Goal: Communication & Community: Answer question/provide support

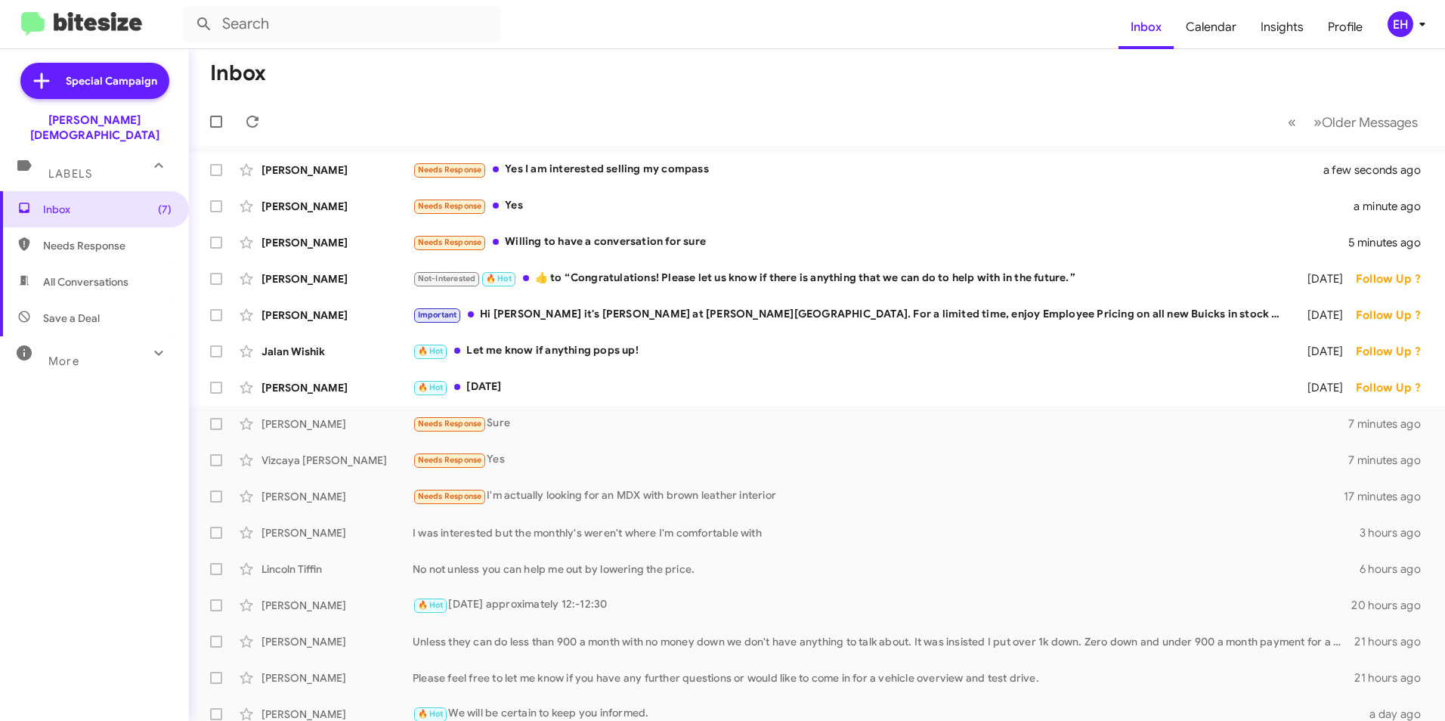
click at [84, 238] on span "Needs Response" at bounding box center [107, 245] width 128 height 15
type input "in:needs-response"
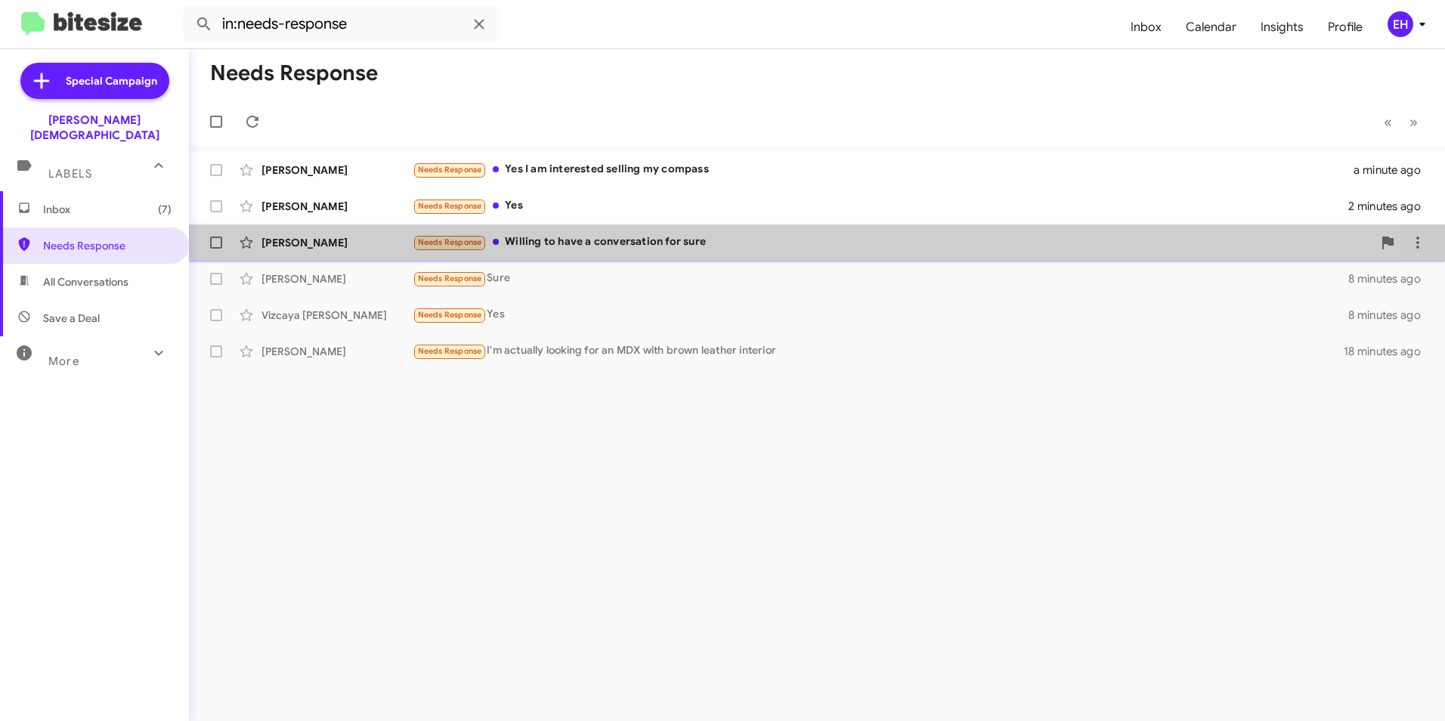
click at [655, 252] on div "[PERSON_NAME] Needs Response Willing to have a conversation for sure 6 minutes …" at bounding box center [817, 242] width 1232 height 30
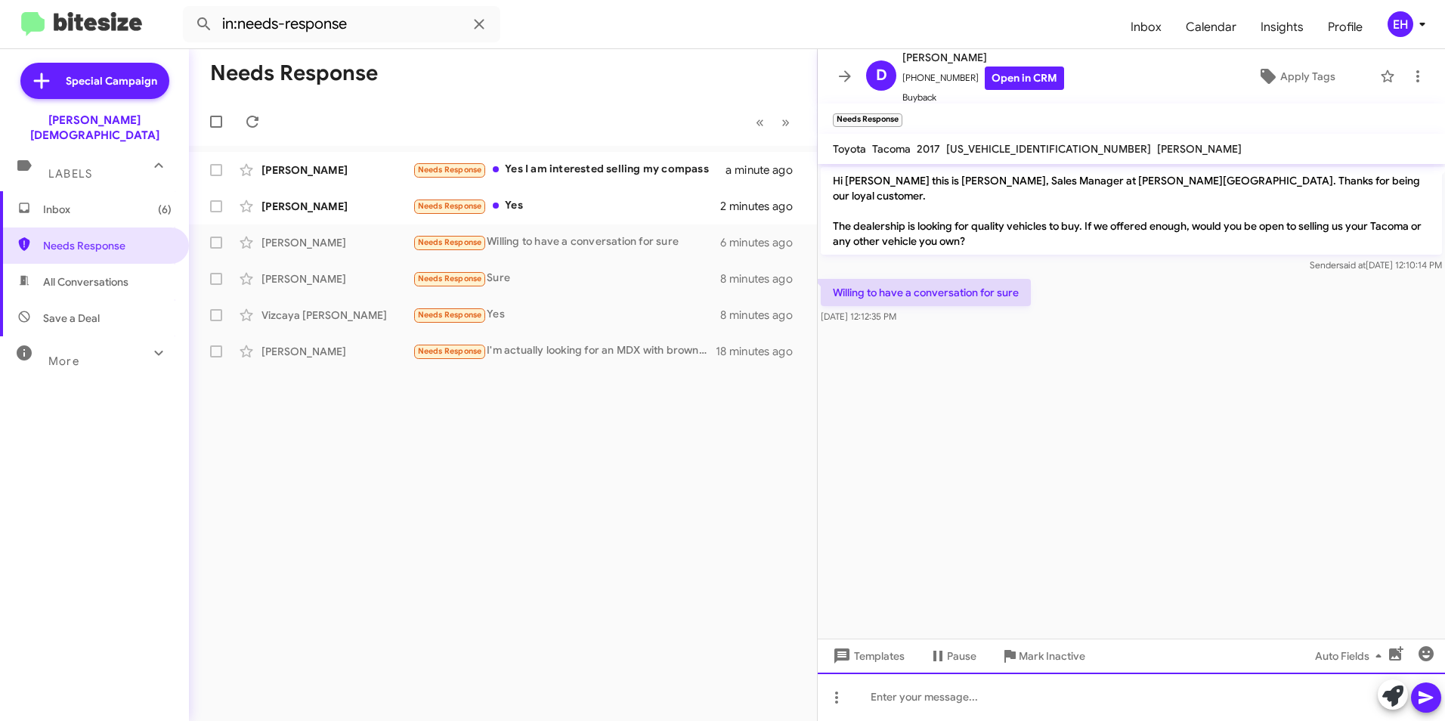
click at [951, 704] on div at bounding box center [1131, 697] width 627 height 48
click at [1433, 696] on icon at bounding box center [1426, 697] width 18 height 18
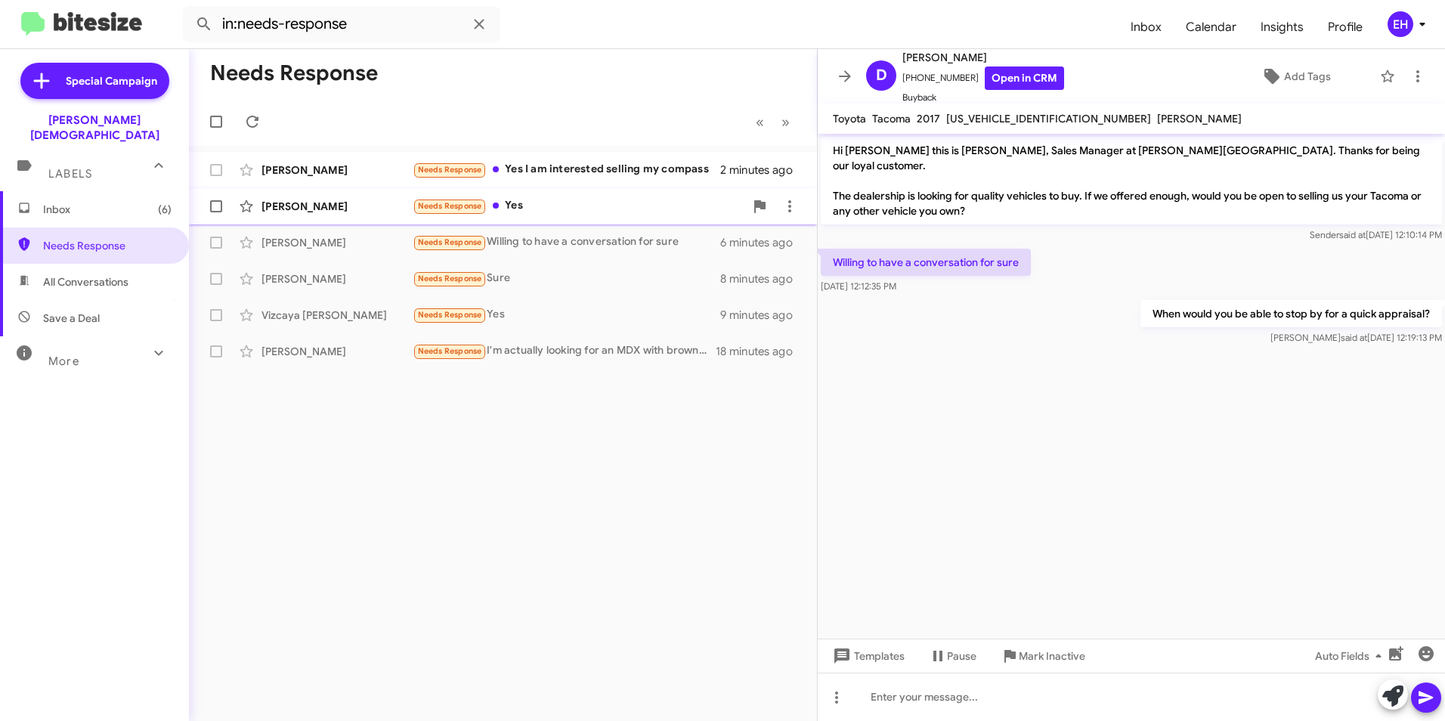
click at [582, 209] on div "Needs Response Yes" at bounding box center [579, 205] width 332 height 17
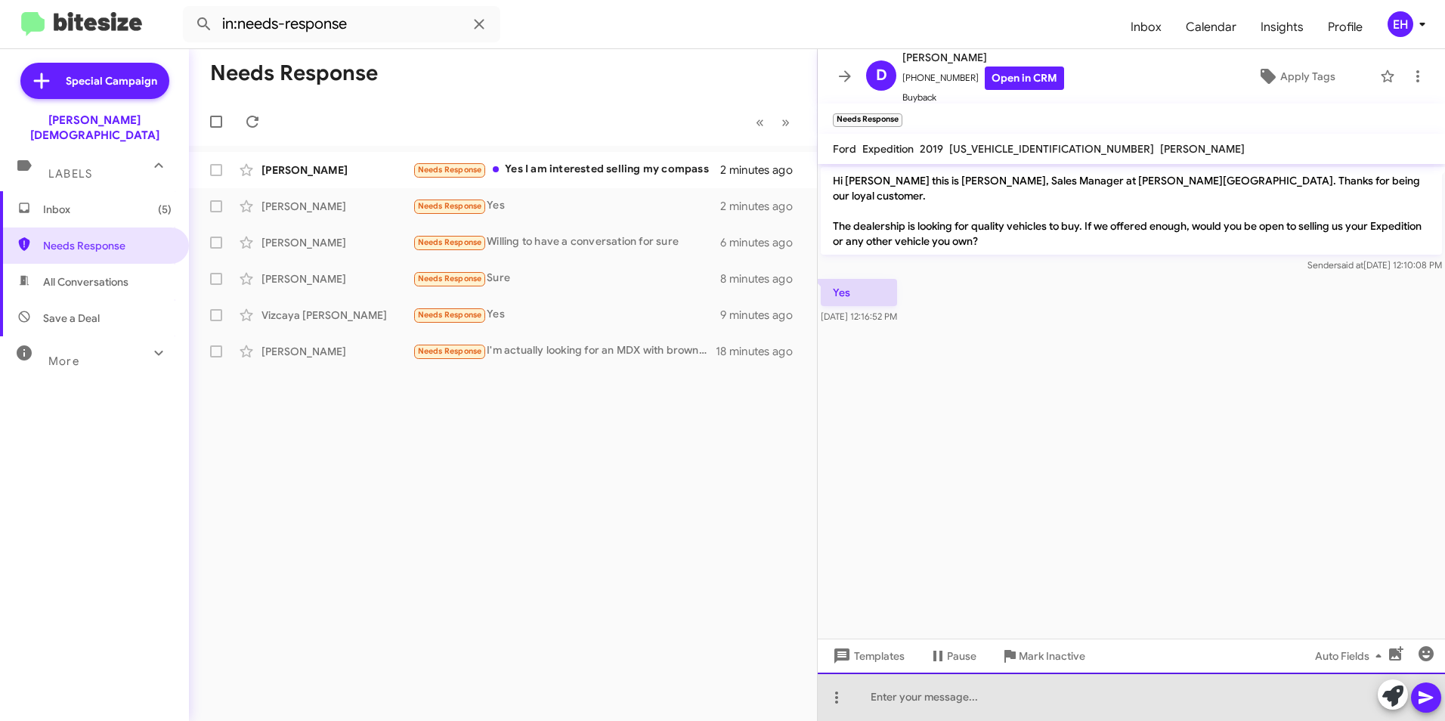
click at [919, 696] on div at bounding box center [1131, 697] width 627 height 48
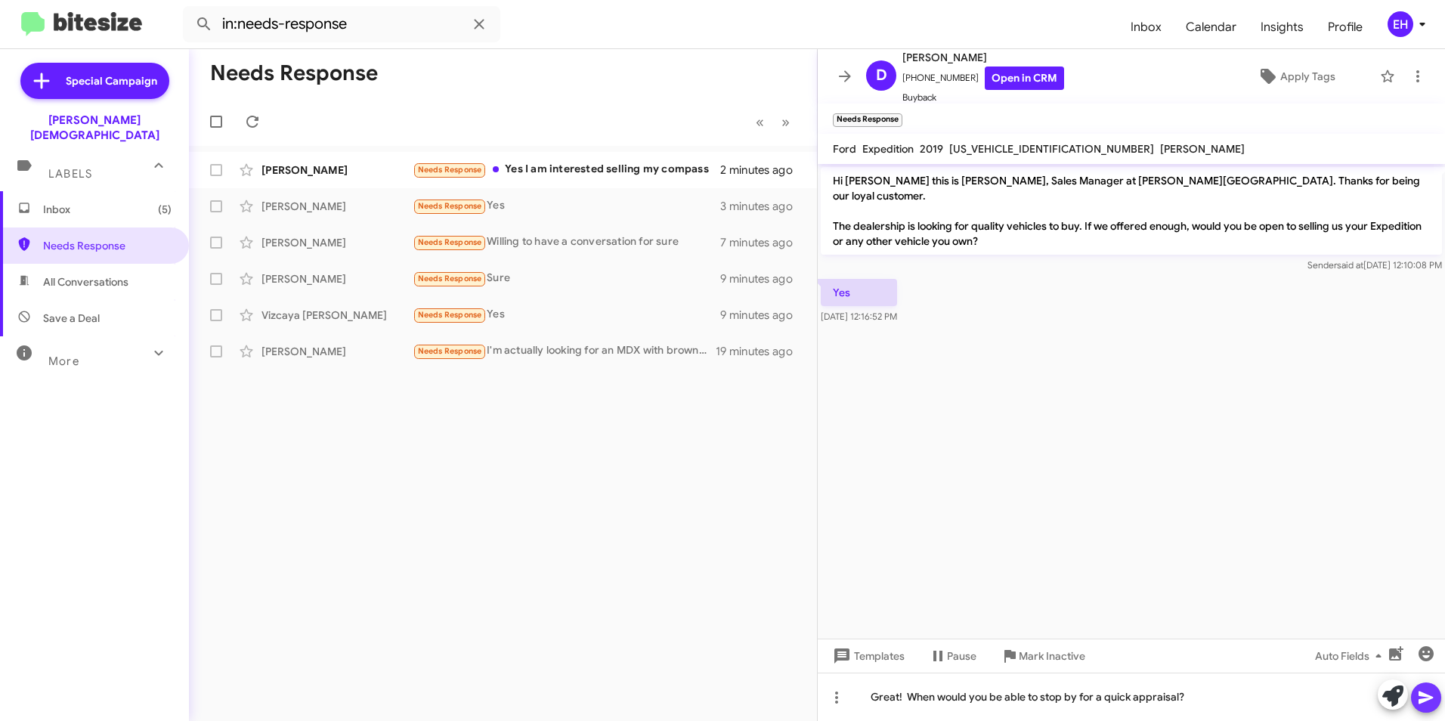
click at [1432, 698] on icon at bounding box center [1425, 697] width 14 height 13
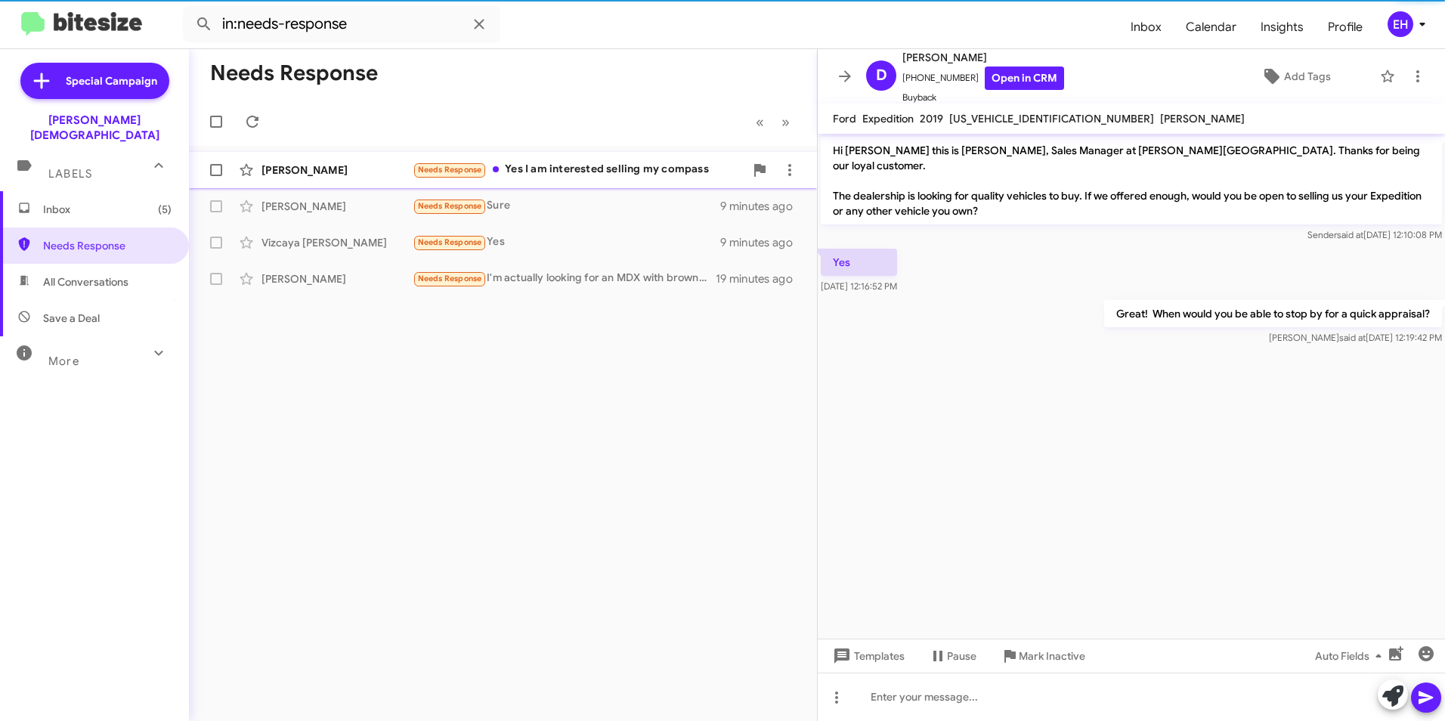
click at [613, 167] on div "Needs Response Yes I am interested selling my compass" at bounding box center [579, 169] width 332 height 17
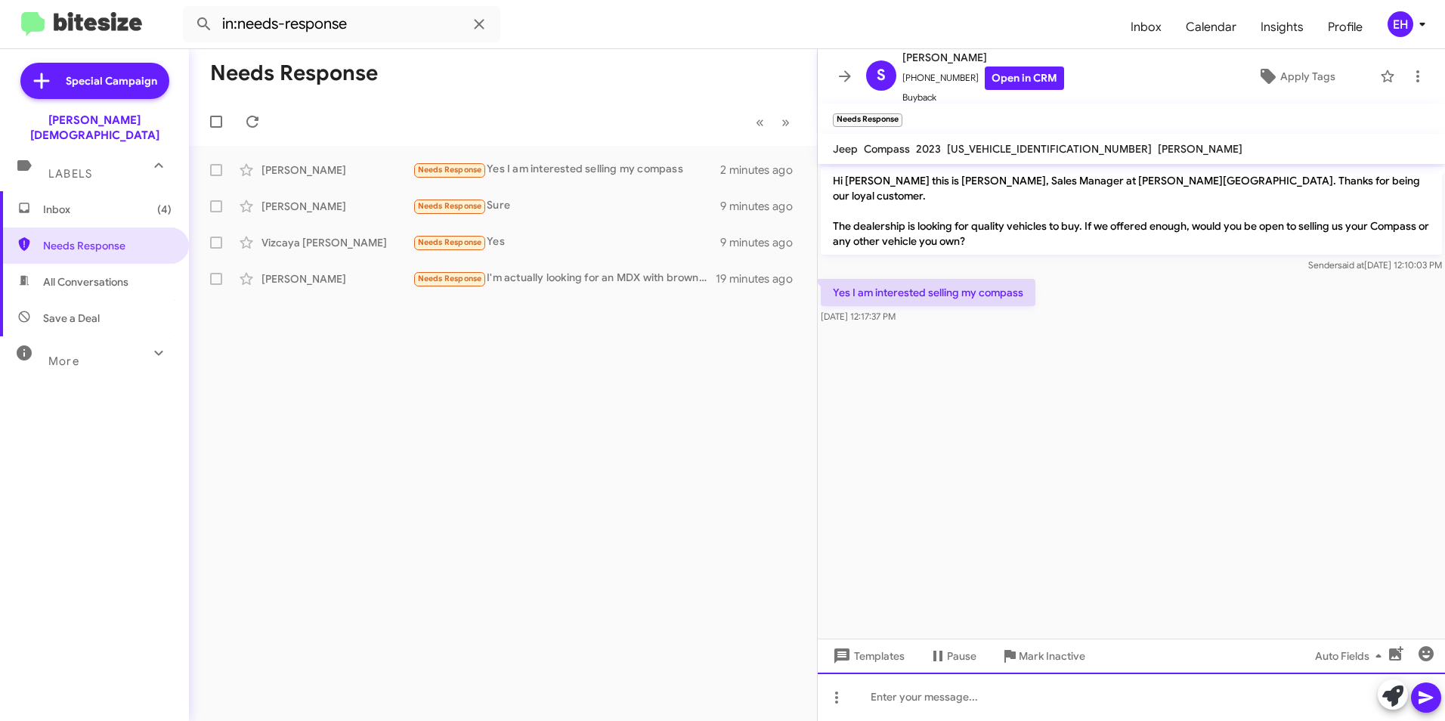
click at [912, 702] on div at bounding box center [1131, 697] width 627 height 48
click at [1423, 702] on icon at bounding box center [1425, 697] width 14 height 13
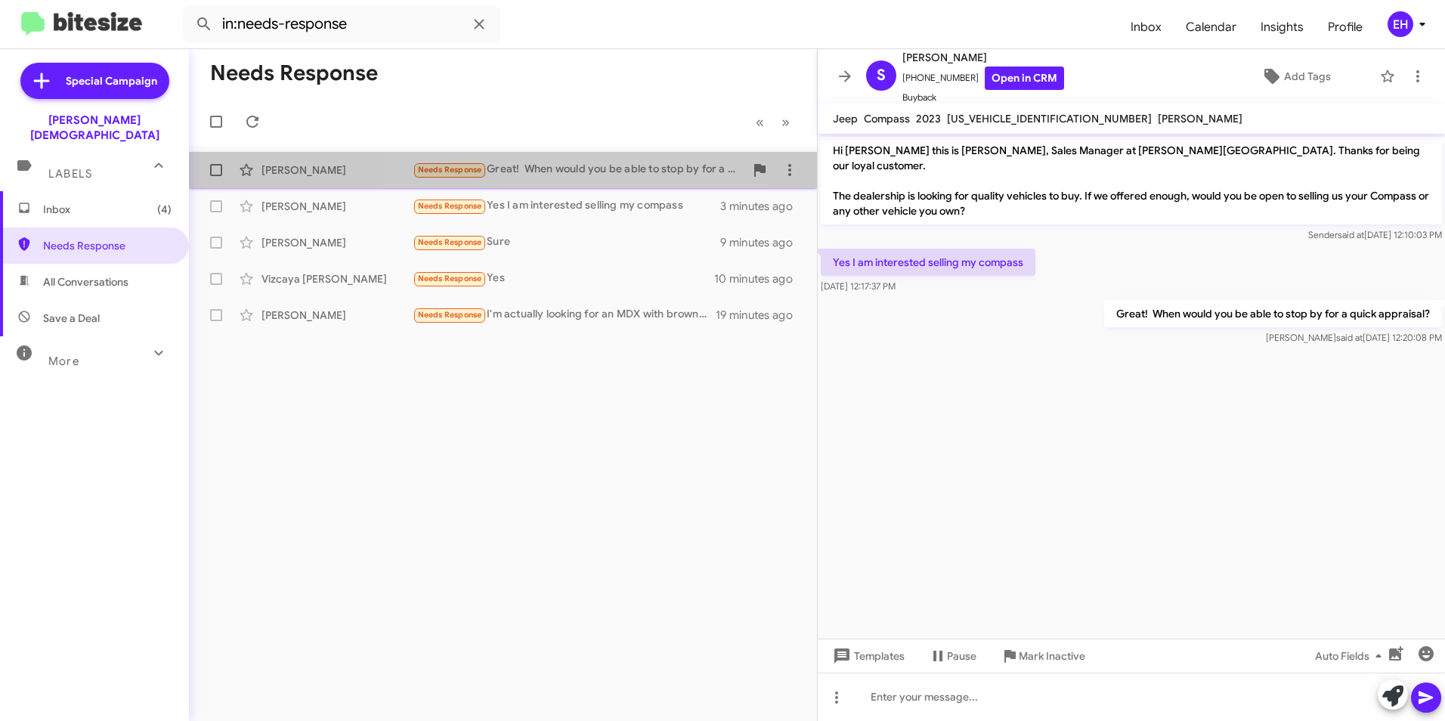
click at [533, 176] on div "Needs Response Great! When would you be able to stop by for a quick appraisal?" at bounding box center [579, 169] width 332 height 17
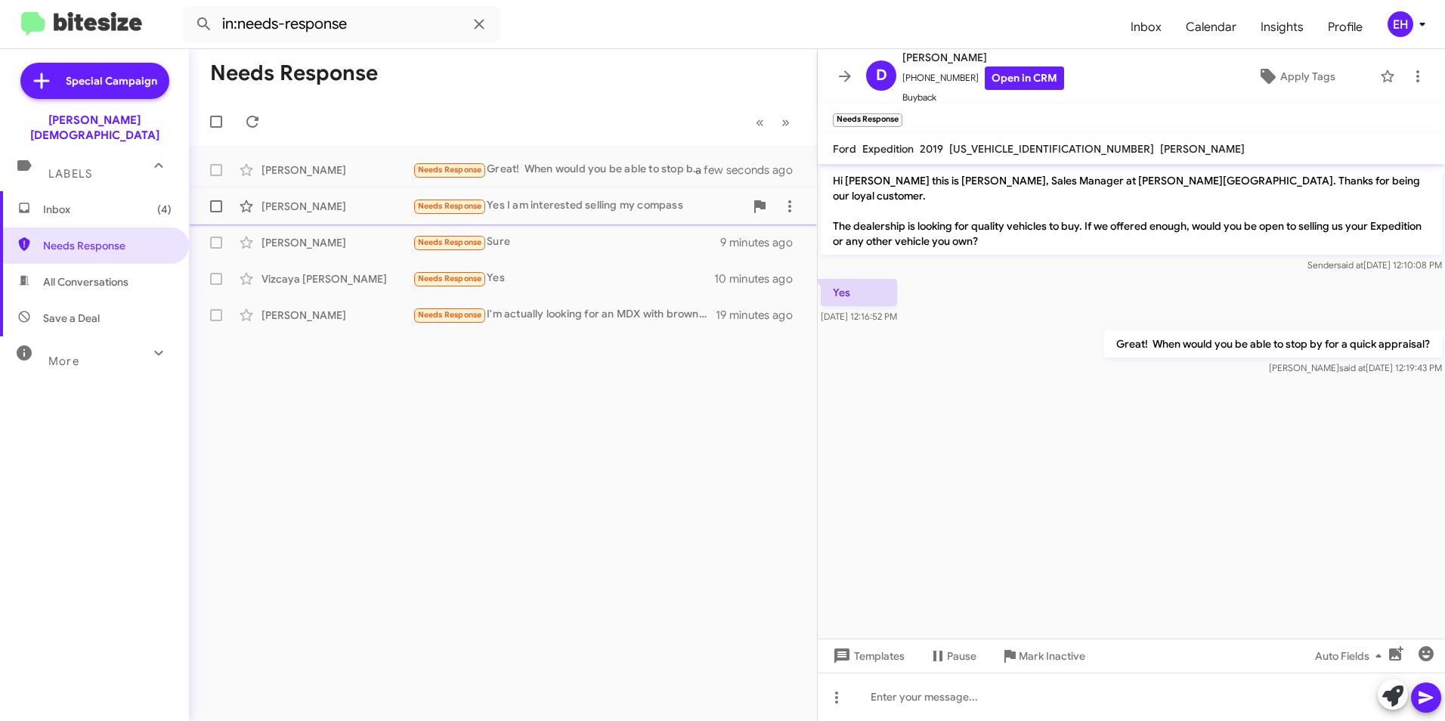
click at [546, 208] on div "Needs Response Yes I am interested selling my compass" at bounding box center [579, 205] width 332 height 17
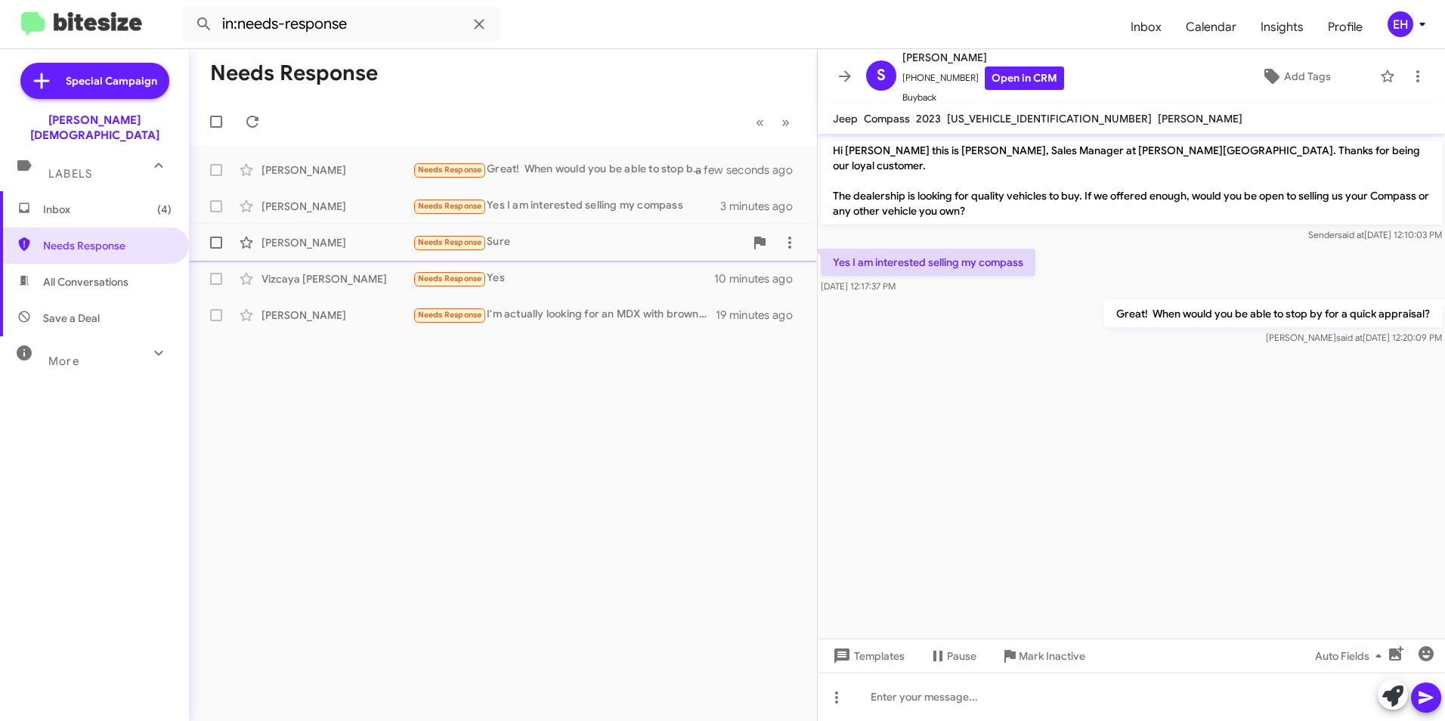
click at [509, 239] on div "Needs Response Sure" at bounding box center [579, 241] width 332 height 17
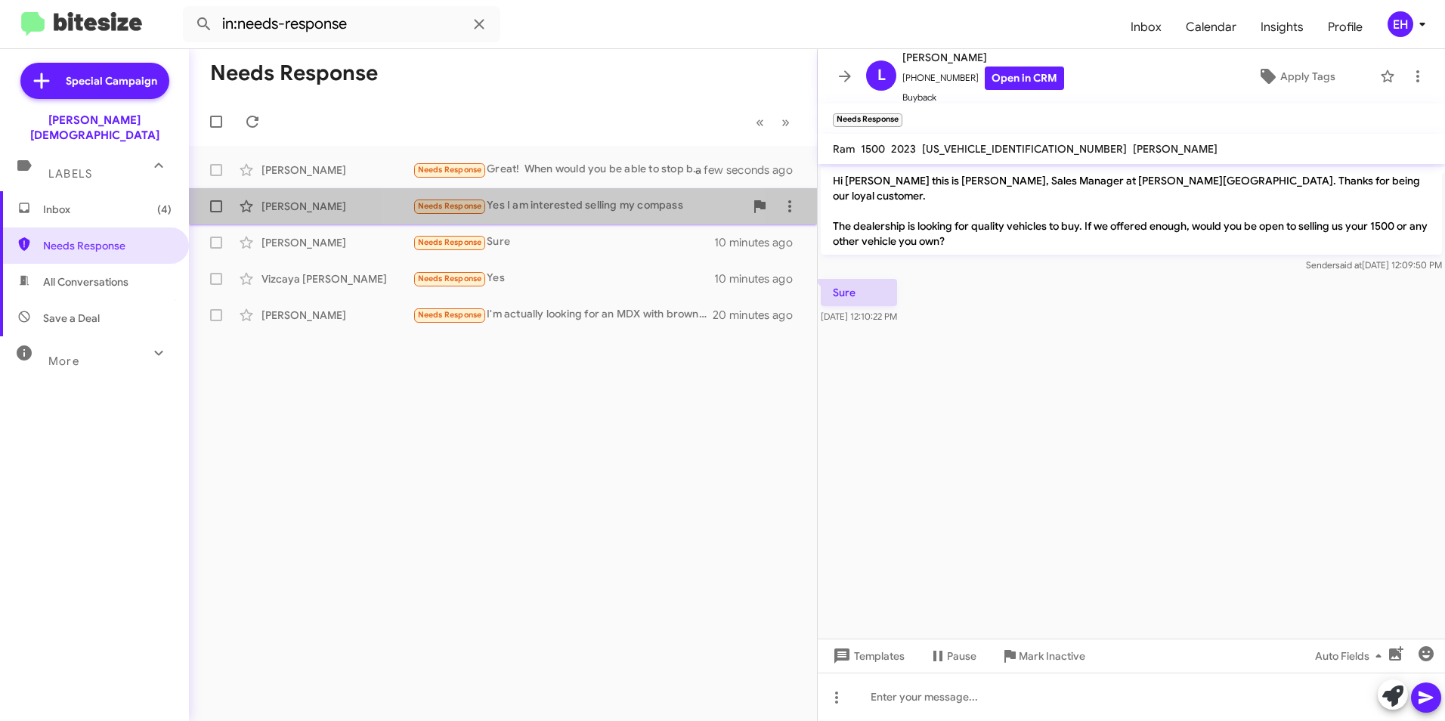
click at [554, 210] on div "Needs Response Yes I am interested selling my compass" at bounding box center [579, 205] width 332 height 17
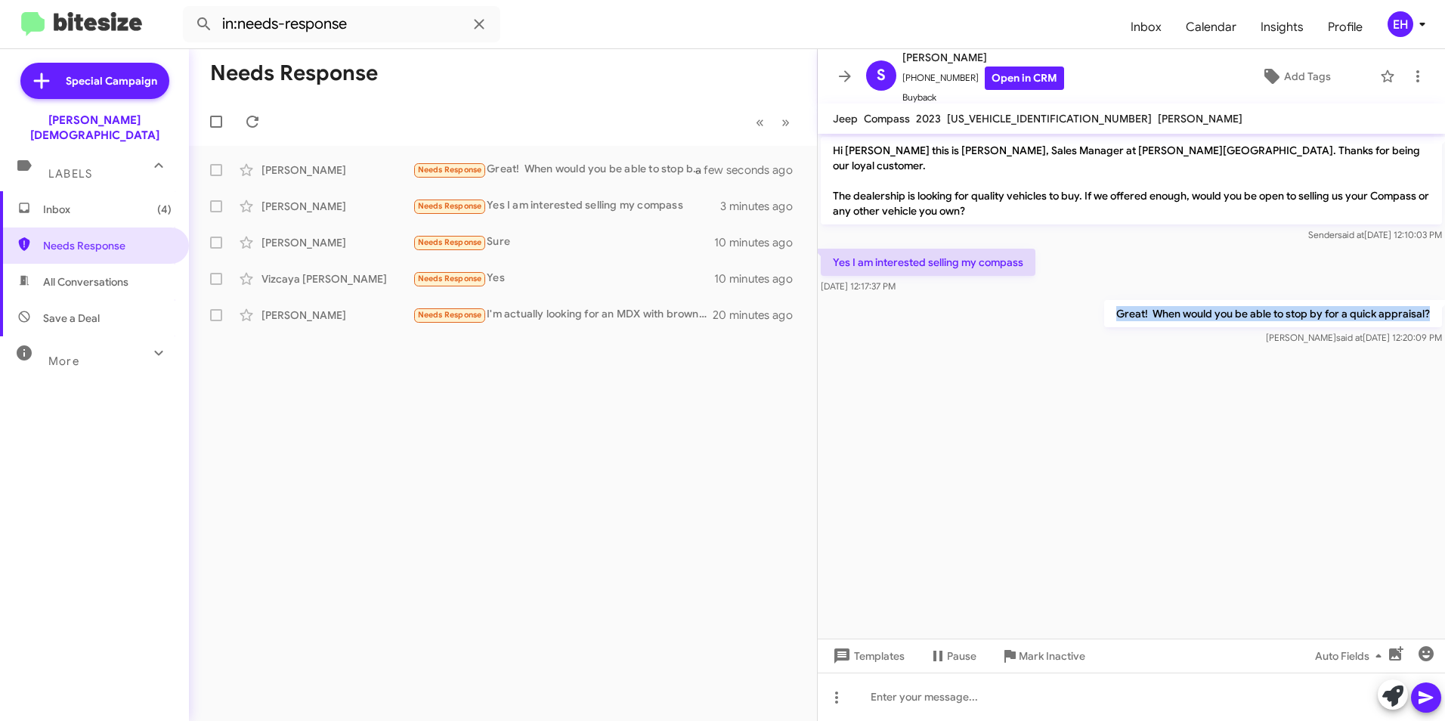
drag, startPoint x: 1116, startPoint y: 297, endPoint x: 1433, endPoint y: 302, distance: 316.6
click at [1433, 302] on p "Great! When would you be able to stop by for a quick appraisal?" at bounding box center [1273, 313] width 338 height 27
drag, startPoint x: 1433, startPoint y: 302, endPoint x: 1398, endPoint y: 297, distance: 35.1
copy p "Great! When would you be able to stop by for a quick appraisal?"
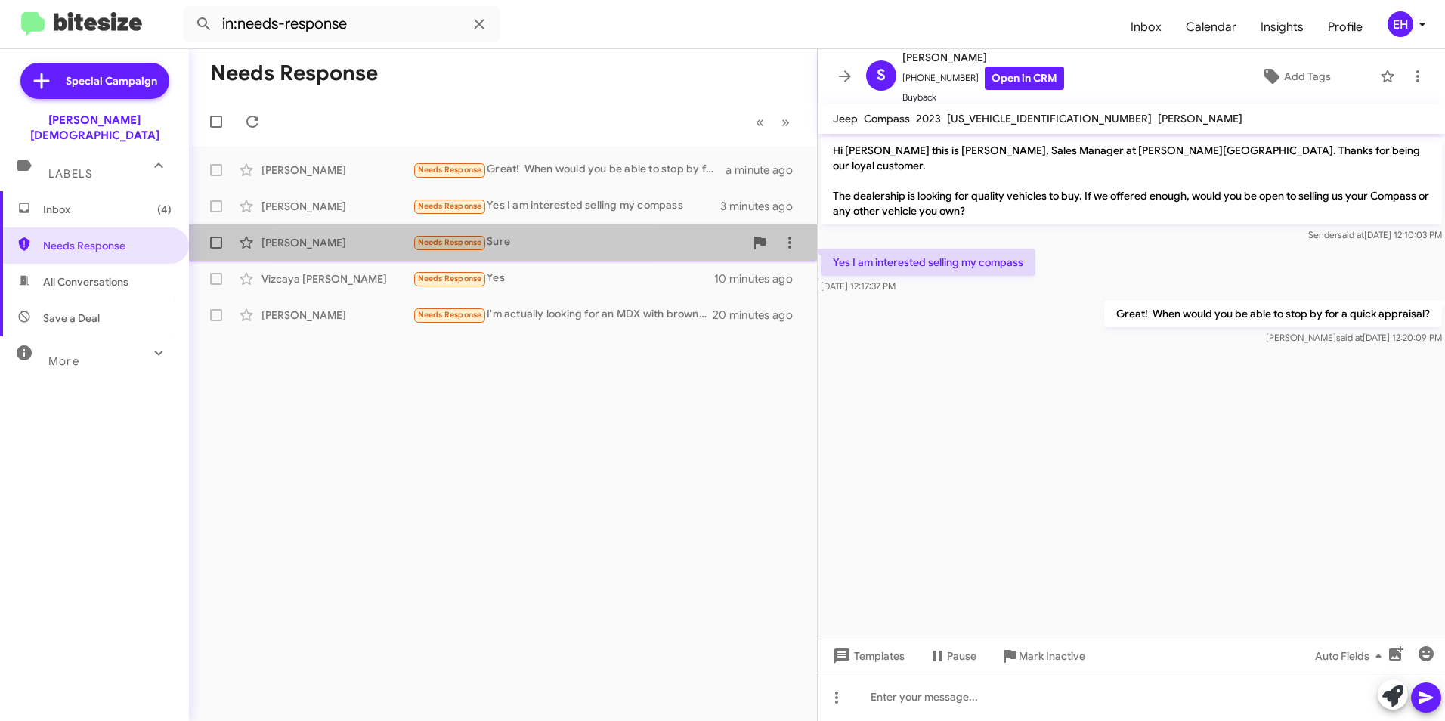
click at [449, 237] on small "Needs Response" at bounding box center [449, 243] width 71 height 14
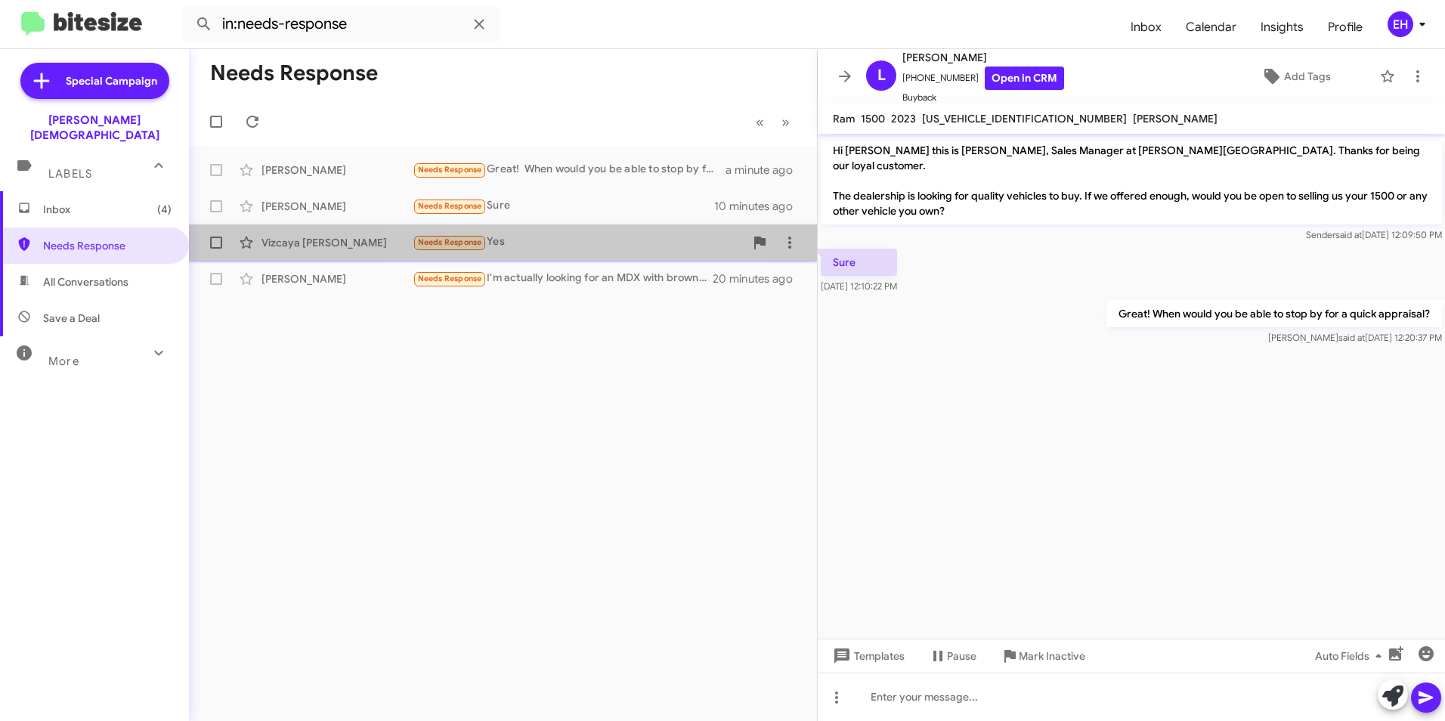
click at [511, 249] on div "Needs Response Yes" at bounding box center [579, 241] width 332 height 17
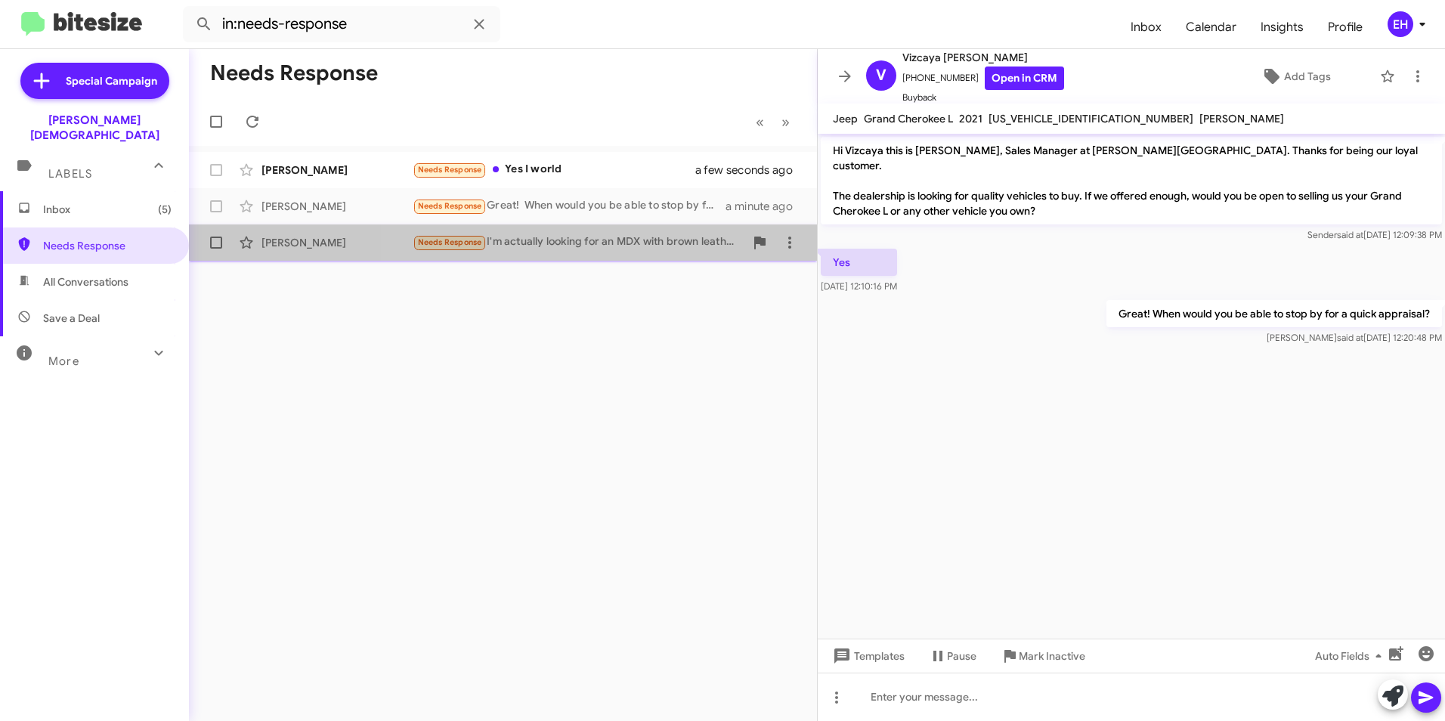
click at [619, 242] on div "Needs Response I'm actually looking for an MDX with brown leather interior" at bounding box center [579, 241] width 332 height 17
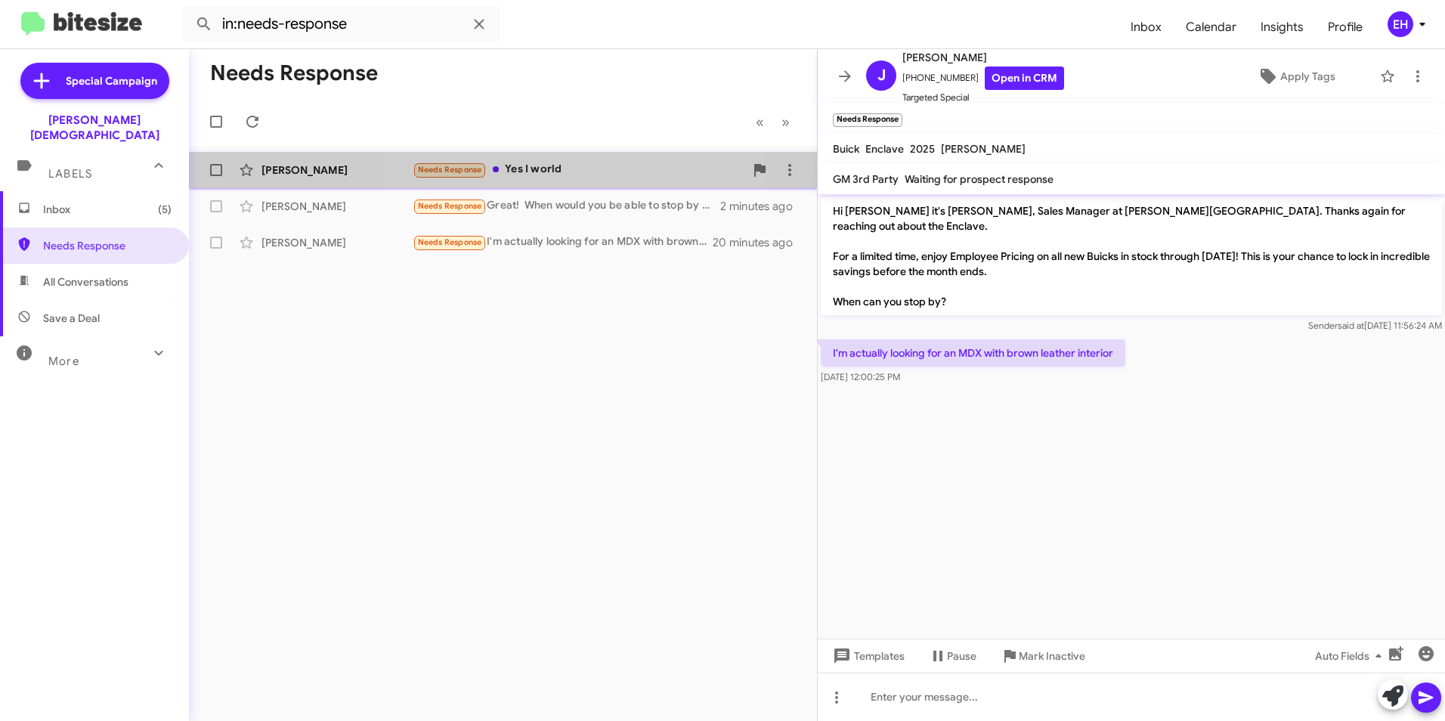
click at [533, 176] on div "Needs Response Yes I world" at bounding box center [579, 169] width 332 height 17
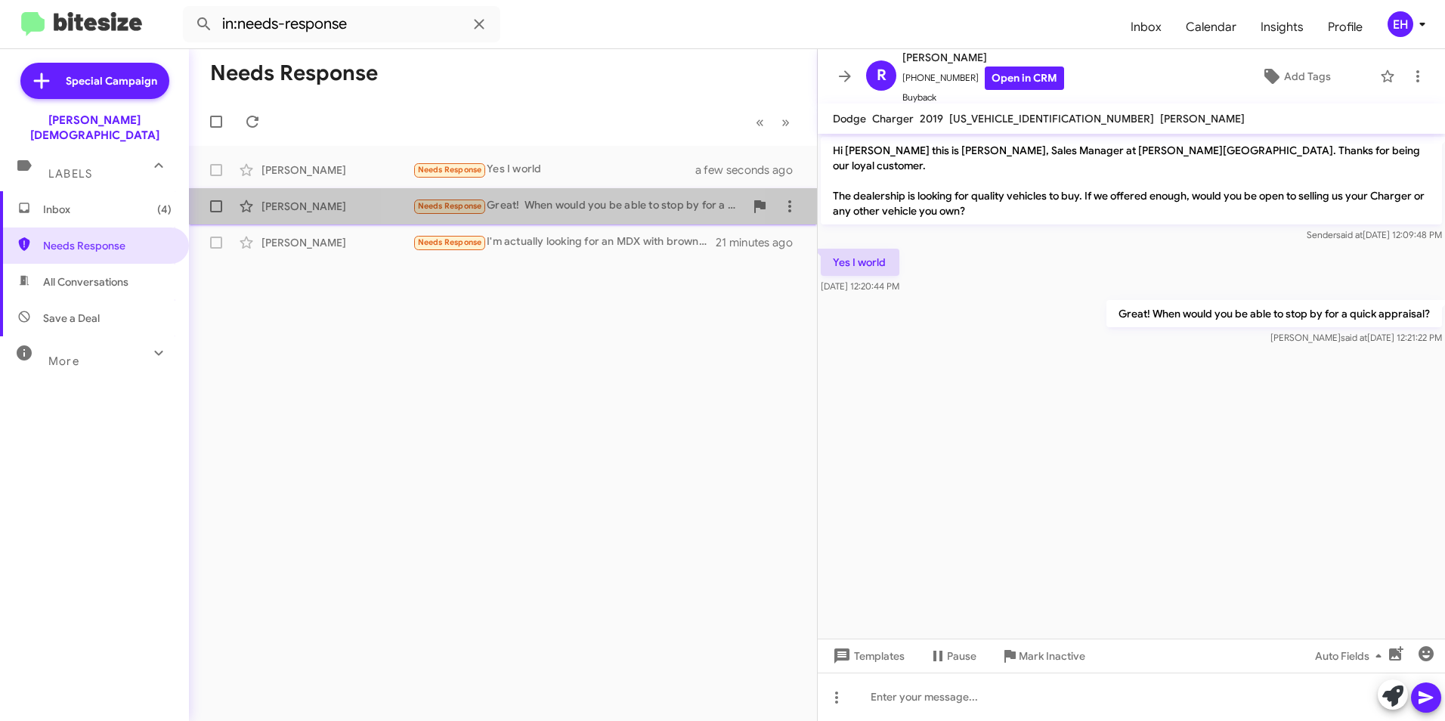
click at [571, 208] on div "Needs Response Great! When would you be able to stop by for a quick appraisal?" at bounding box center [579, 205] width 332 height 17
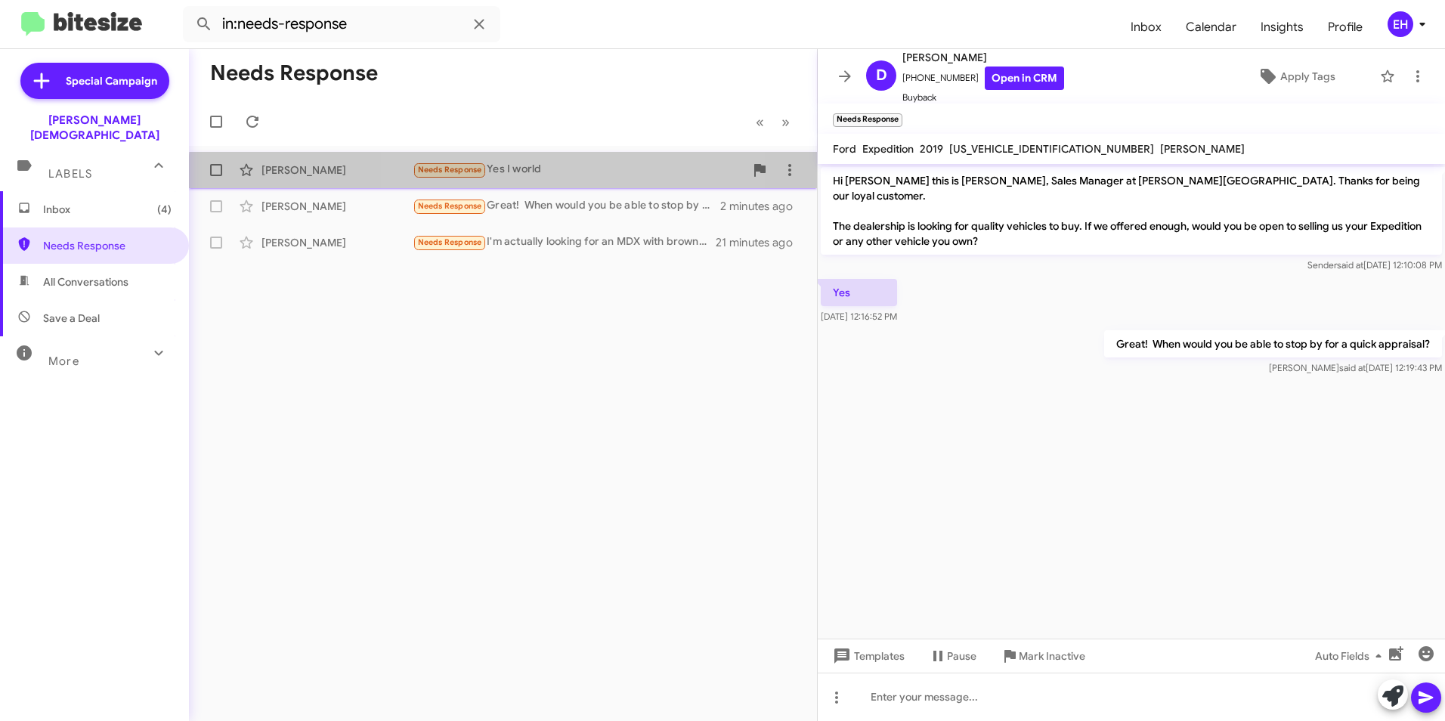
click at [545, 178] on div "Needs Response Yes I world" at bounding box center [579, 169] width 332 height 17
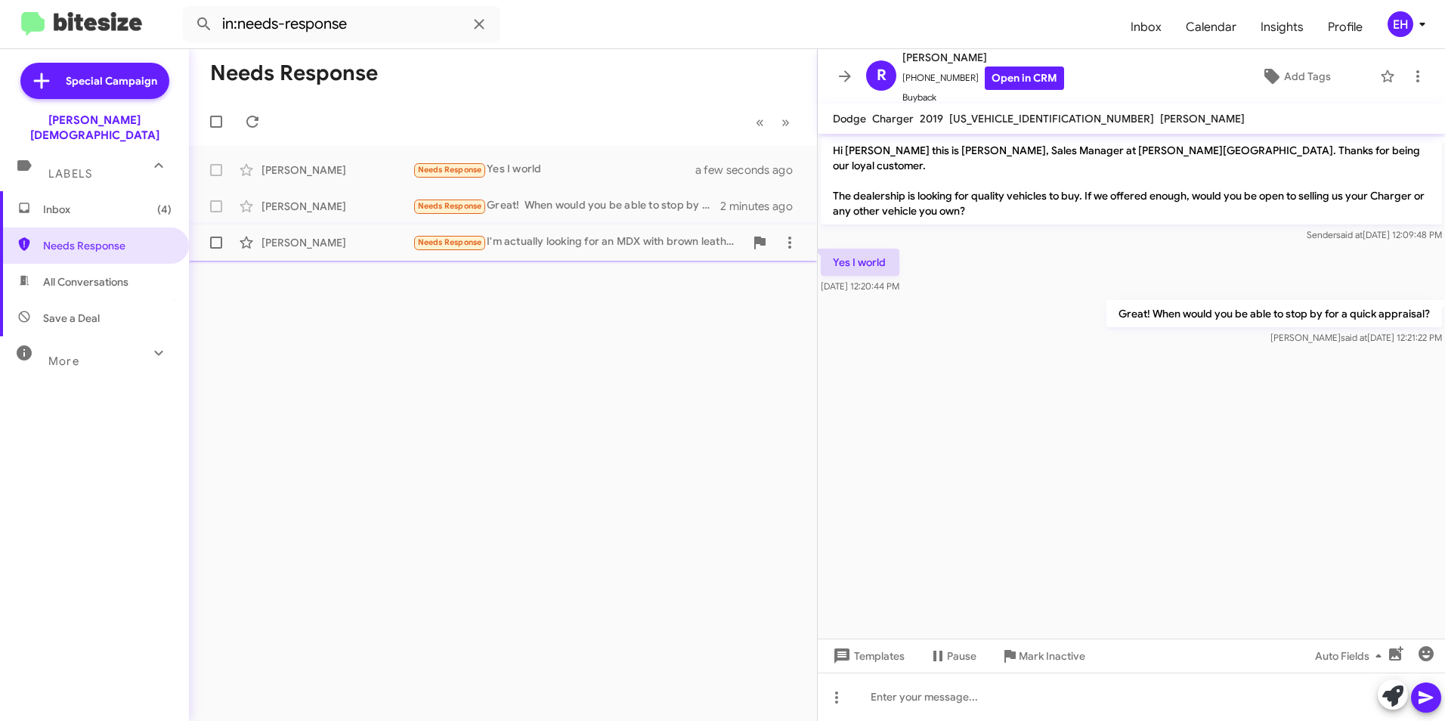
click at [629, 239] on div "Needs Response I'm actually looking for an MDX with brown leather interior" at bounding box center [579, 241] width 332 height 17
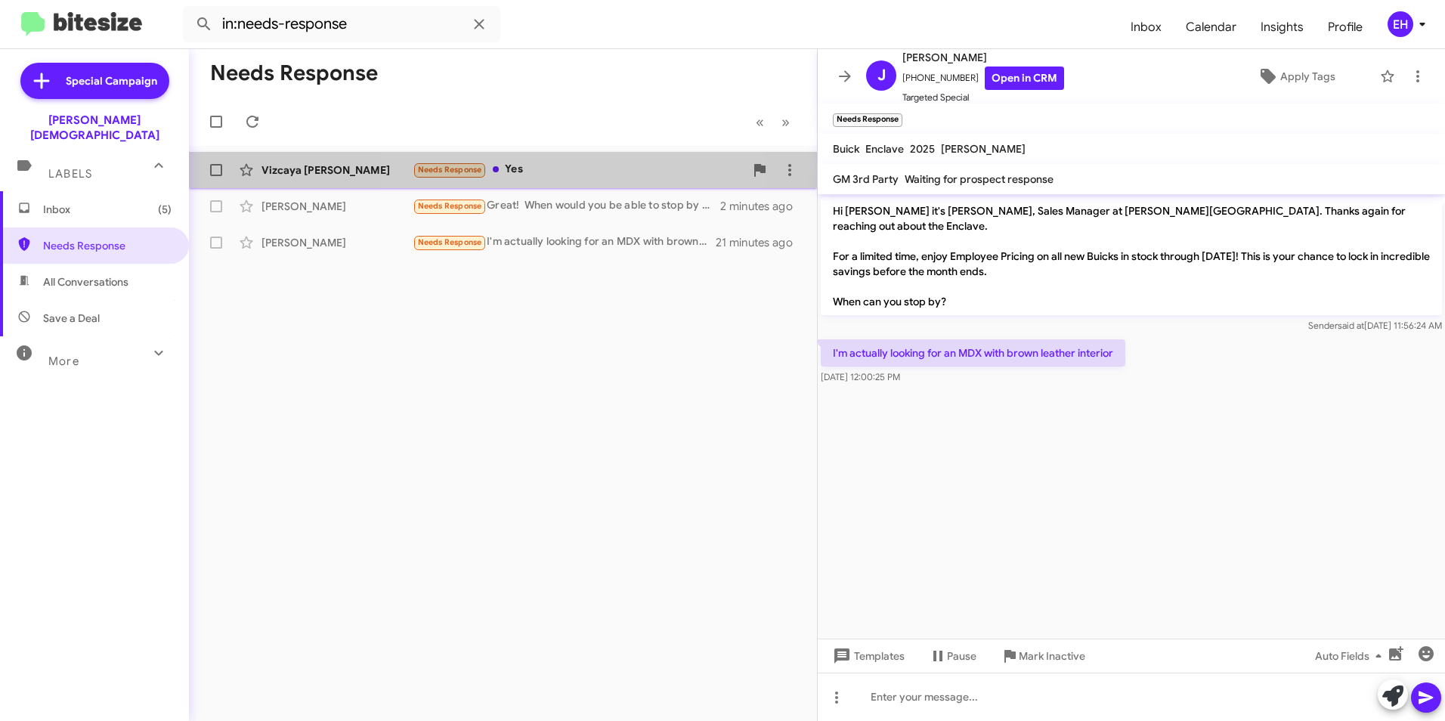
click at [589, 172] on div "Needs Response Yes" at bounding box center [579, 169] width 332 height 17
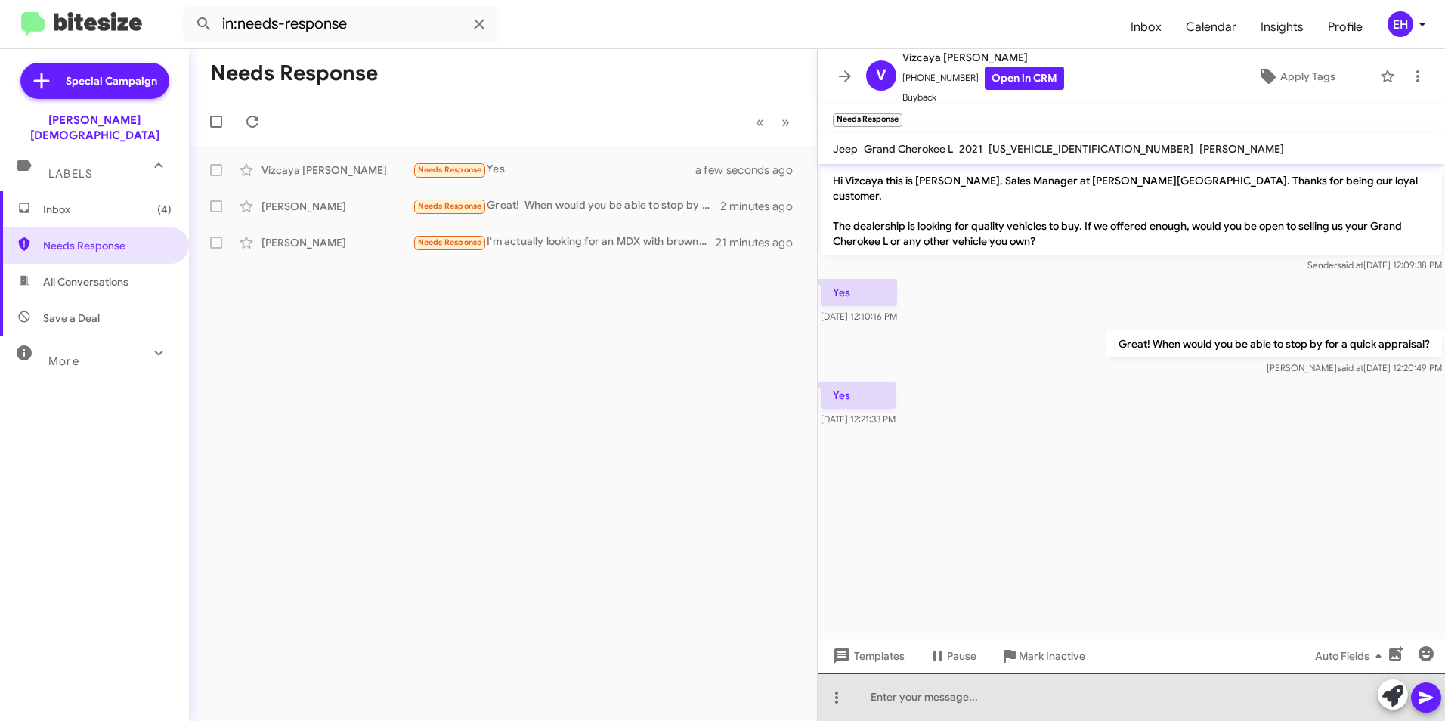
click at [935, 698] on div at bounding box center [1131, 697] width 627 height 48
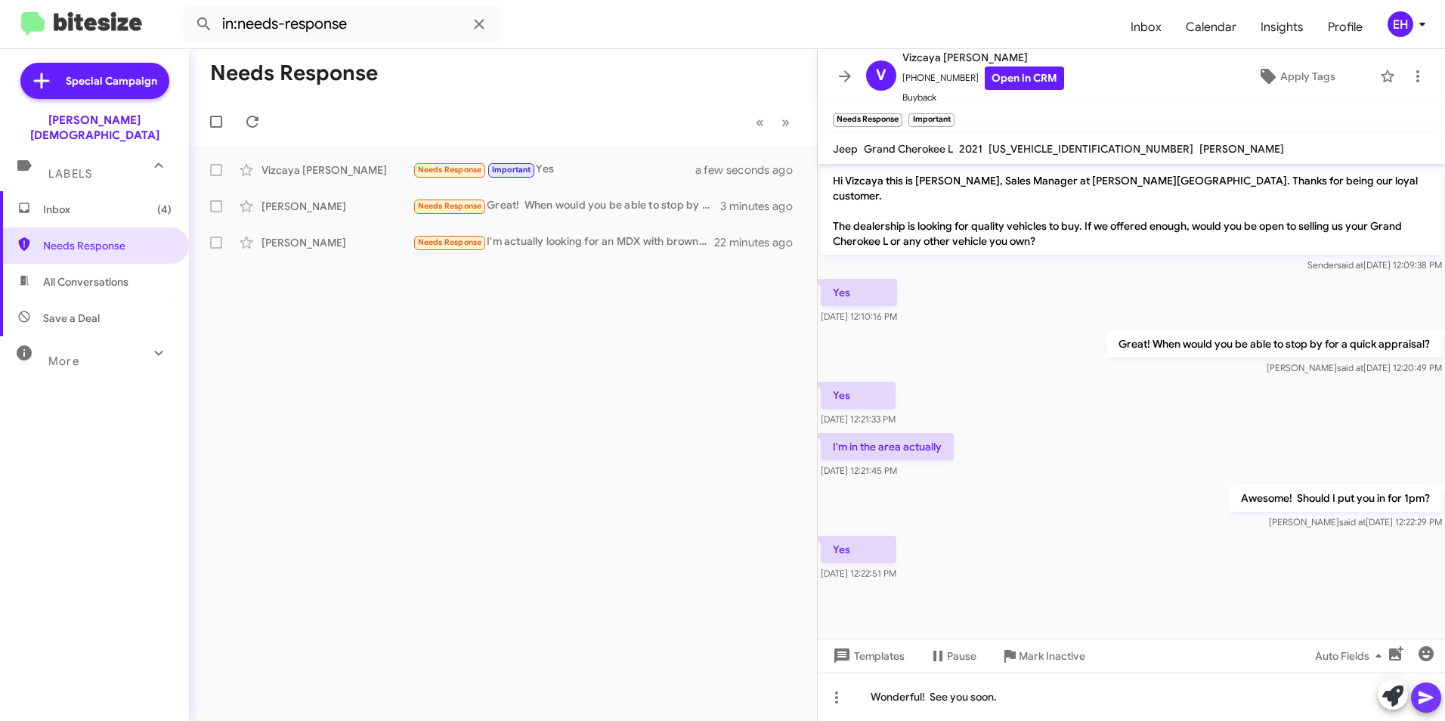
click at [1436, 689] on button at bounding box center [1426, 697] width 30 height 30
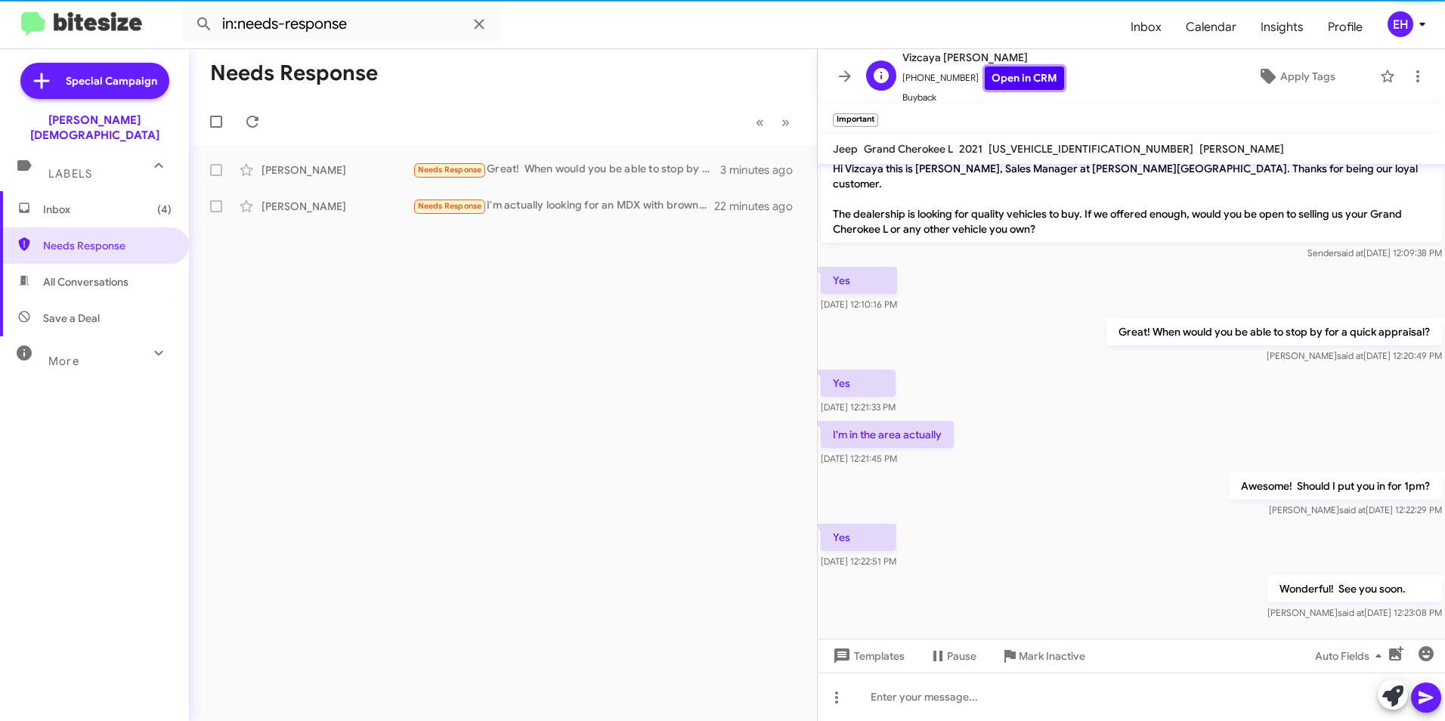
click at [1020, 79] on link "Open in CRM" at bounding box center [1024, 77] width 79 height 23
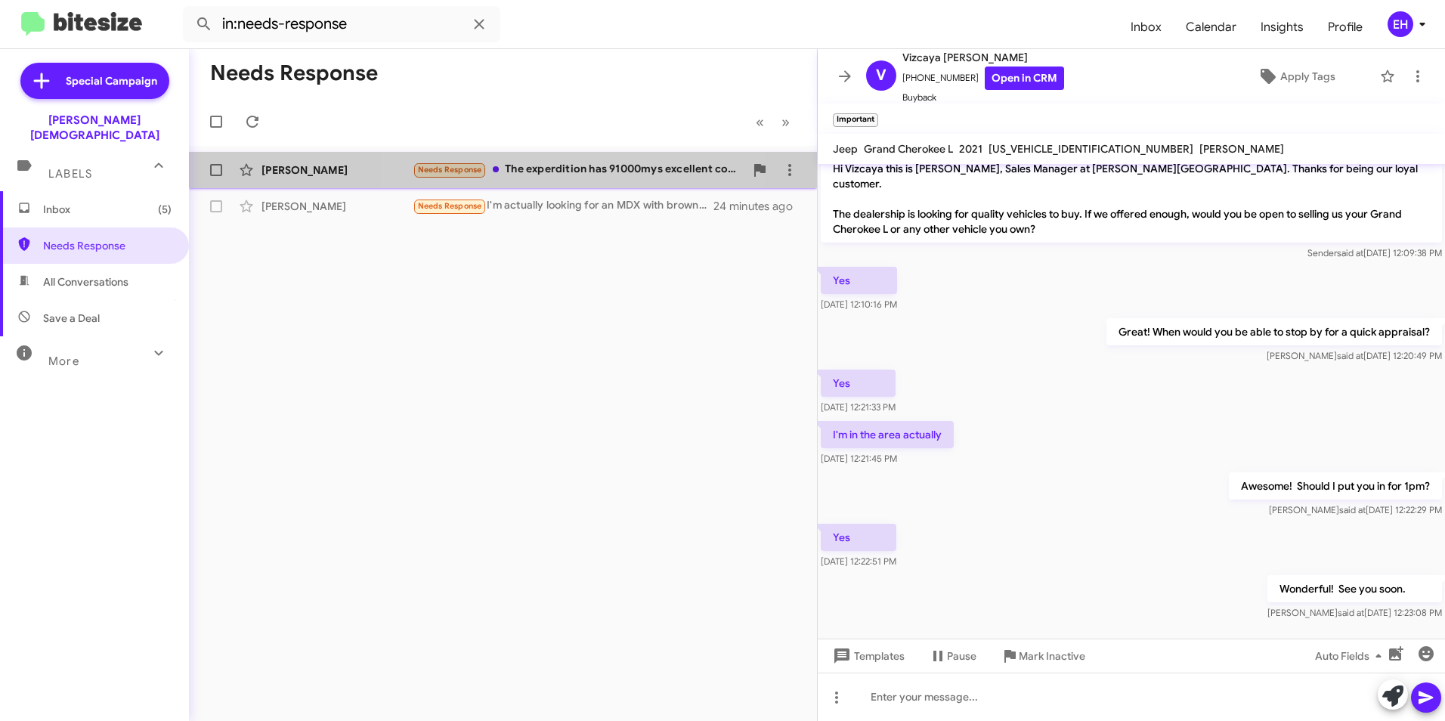
click at [583, 174] on div "Needs Response The experdition has 91000mys excellent condition 2019 give me an…" at bounding box center [579, 169] width 332 height 17
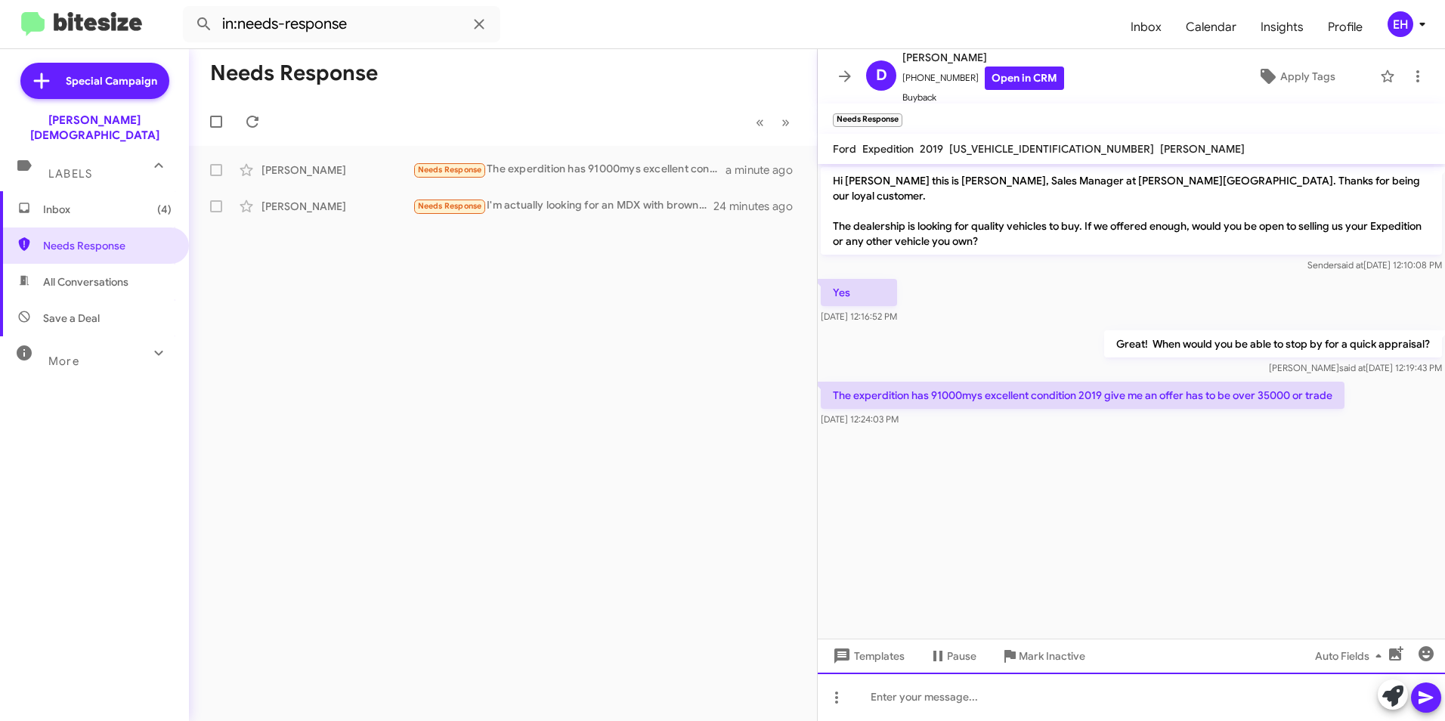
click at [1005, 703] on div at bounding box center [1131, 697] width 627 height 48
click at [1415, 705] on button at bounding box center [1426, 697] width 30 height 30
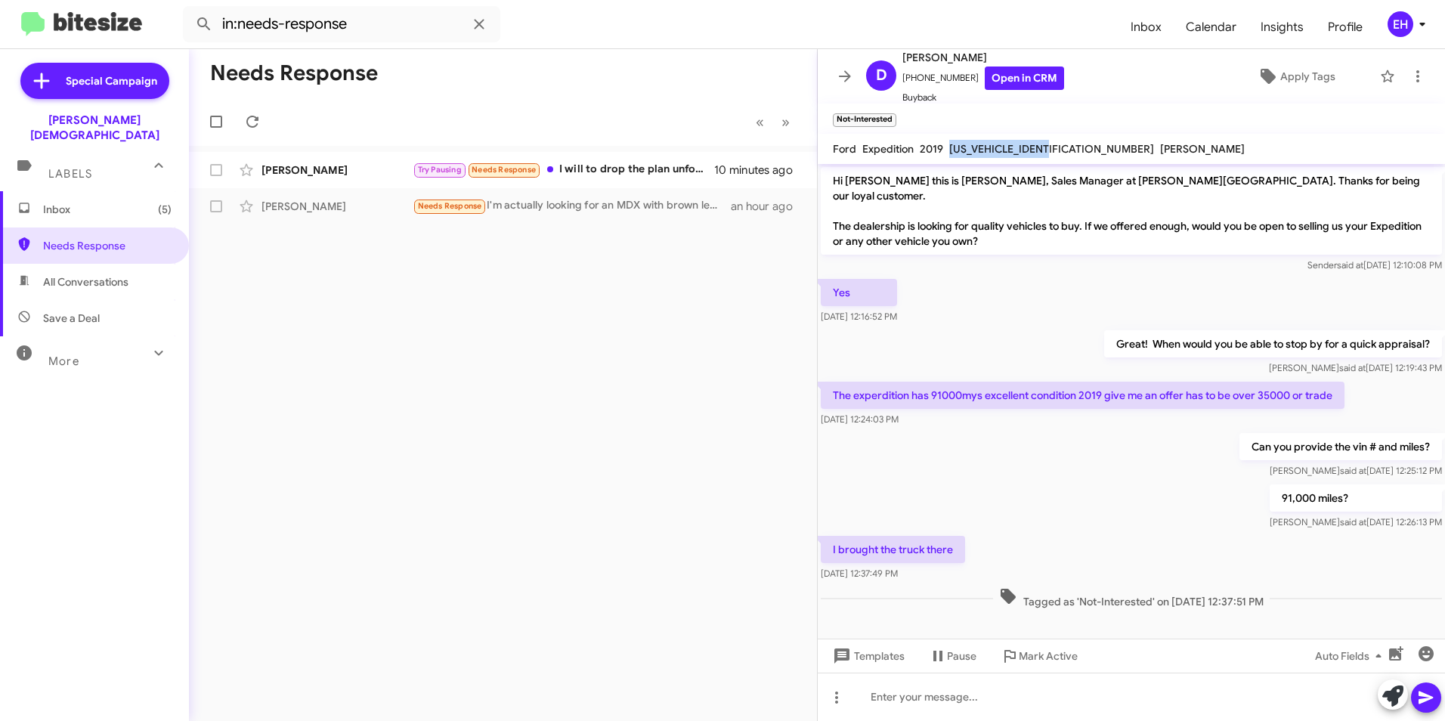
drag, startPoint x: 1055, startPoint y: 148, endPoint x: 948, endPoint y: 152, distance: 106.6
click at [949, 152] on span "[US_VEHICLE_IDENTIFICATION_NUMBER]" at bounding box center [1051, 149] width 205 height 14
click at [611, 336] on div "Needs Response « Previous » Next [PERSON_NAME] Try Pausing Needs Response I wil…" at bounding box center [503, 385] width 628 height 672
click at [922, 713] on div at bounding box center [1131, 697] width 627 height 48
click at [1421, 704] on icon at bounding box center [1426, 697] width 18 height 18
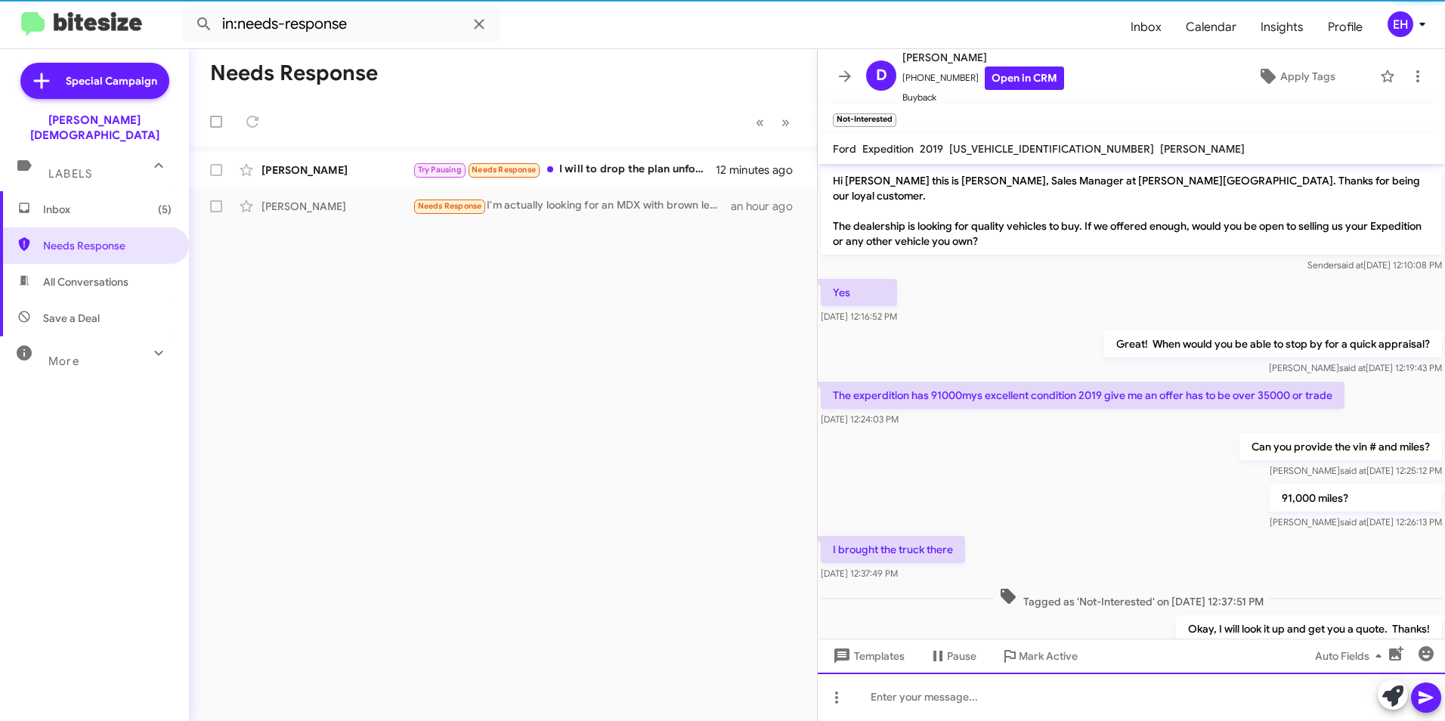
scroll to position [44, 0]
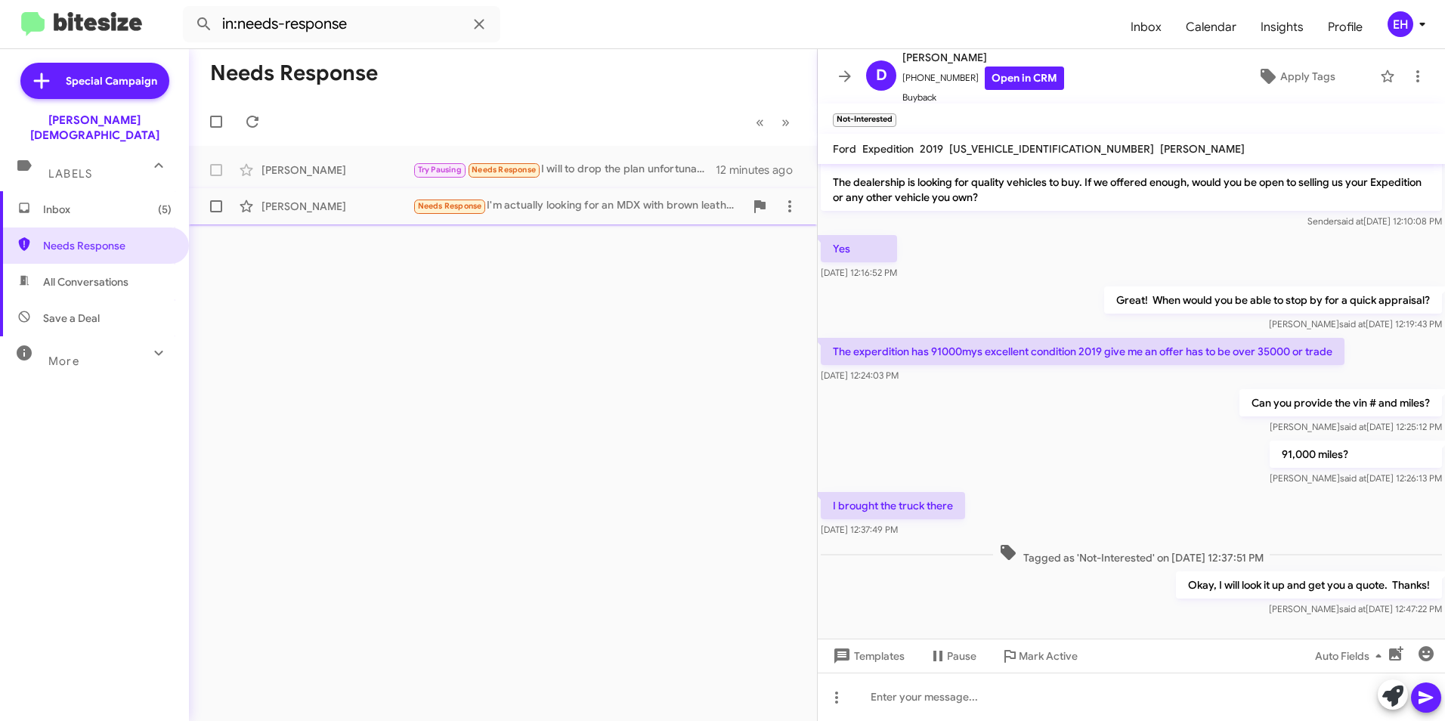
click at [595, 209] on div "Needs Response I'm actually looking for an MDX with brown leather interior" at bounding box center [579, 205] width 332 height 17
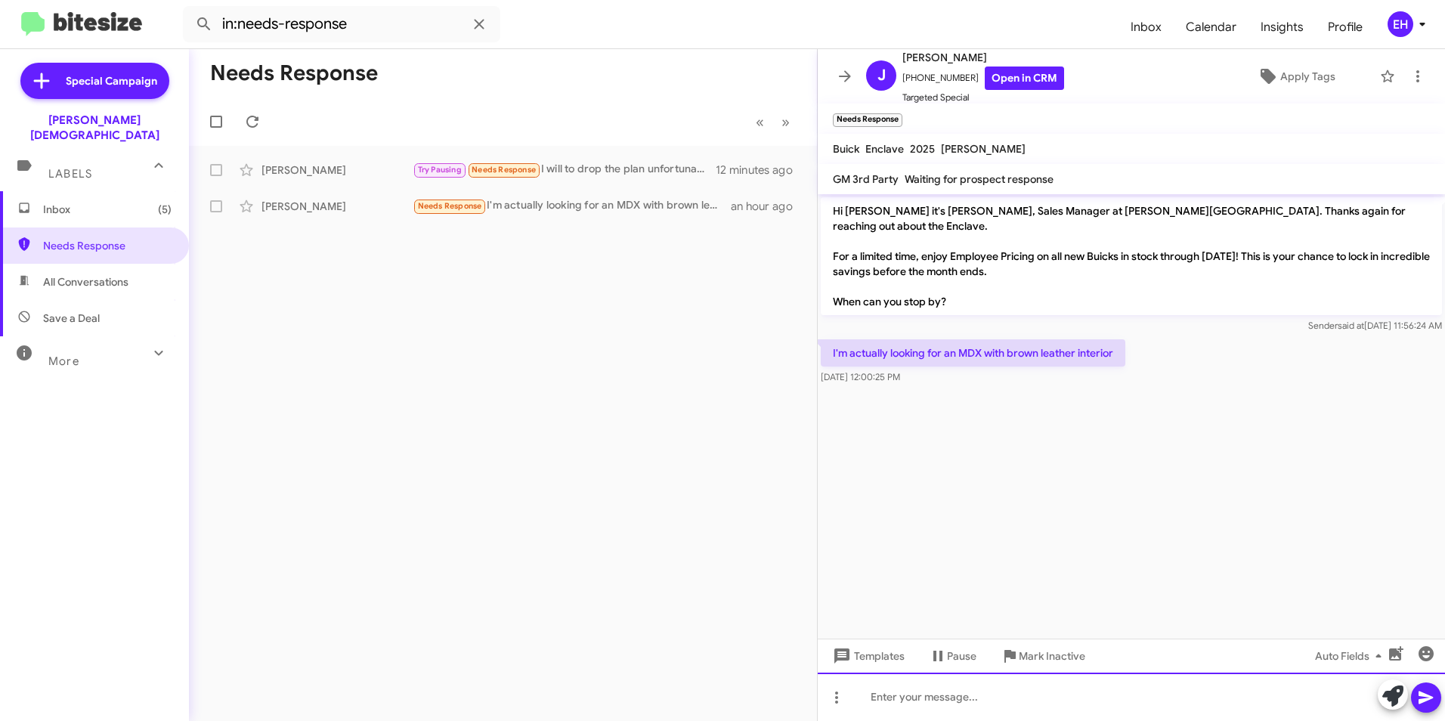
click at [919, 700] on div at bounding box center [1131, 697] width 627 height 48
click at [1429, 707] on span at bounding box center [1426, 697] width 18 height 30
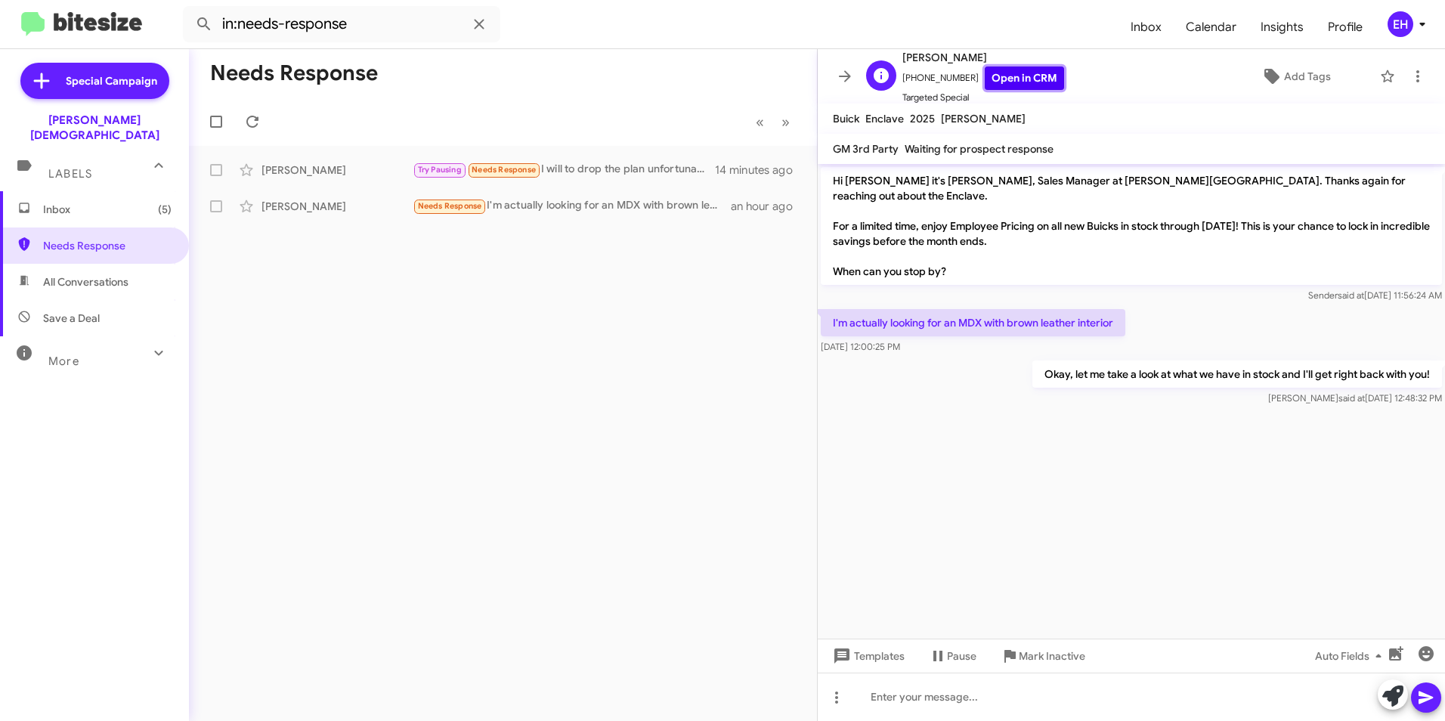
click at [1031, 74] on link "Open in CRM" at bounding box center [1024, 77] width 79 height 23
click at [397, 180] on div "[PERSON_NAME] Try Pausing Needs Response I will to drop the plan unfortunately …" at bounding box center [503, 170] width 604 height 30
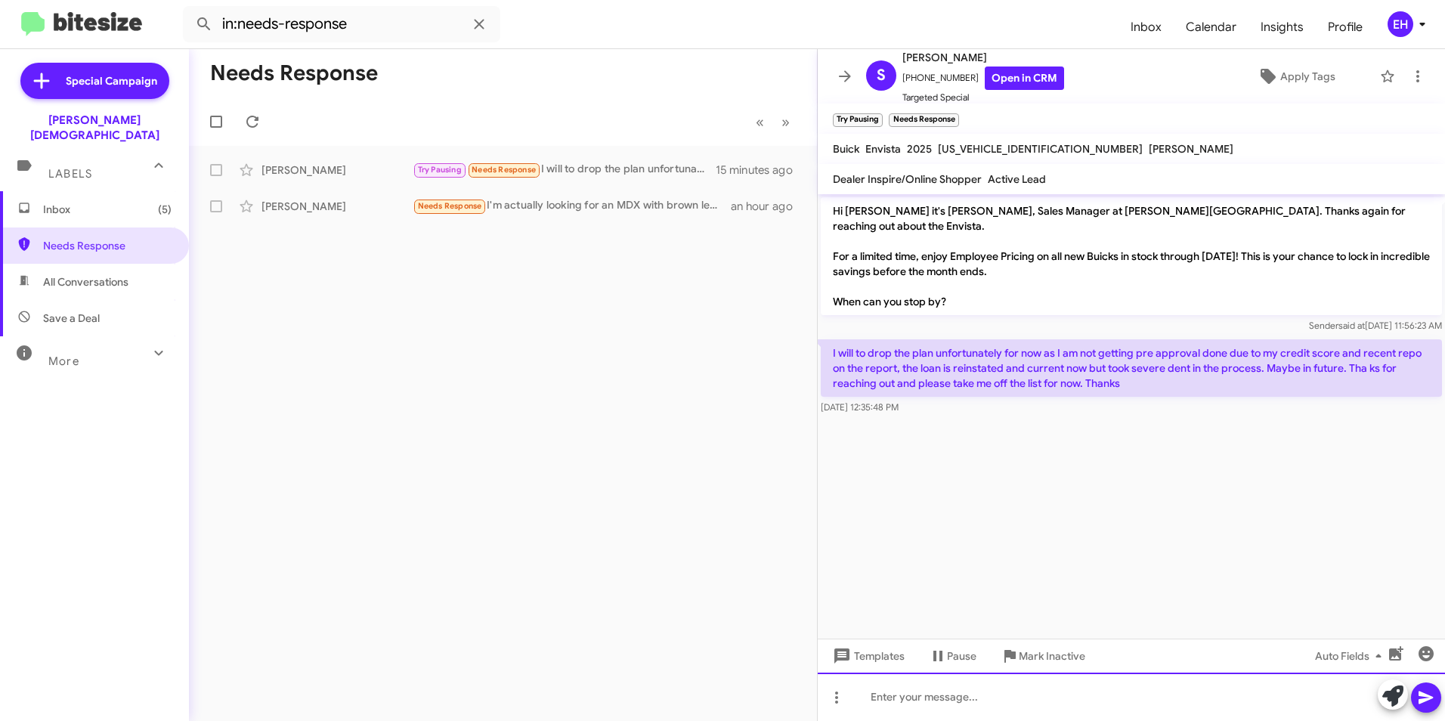
click at [1007, 713] on div at bounding box center [1131, 697] width 627 height 48
drag, startPoint x: 1041, startPoint y: 704, endPoint x: 1075, endPoint y: 700, distance: 34.3
click at [835, 697] on icon at bounding box center [836, 697] width 3 height 12
click at [1119, 685] on div at bounding box center [722, 360] width 1445 height 721
click at [864, 121] on small "Try Pausing" at bounding box center [858, 120] width 50 height 14
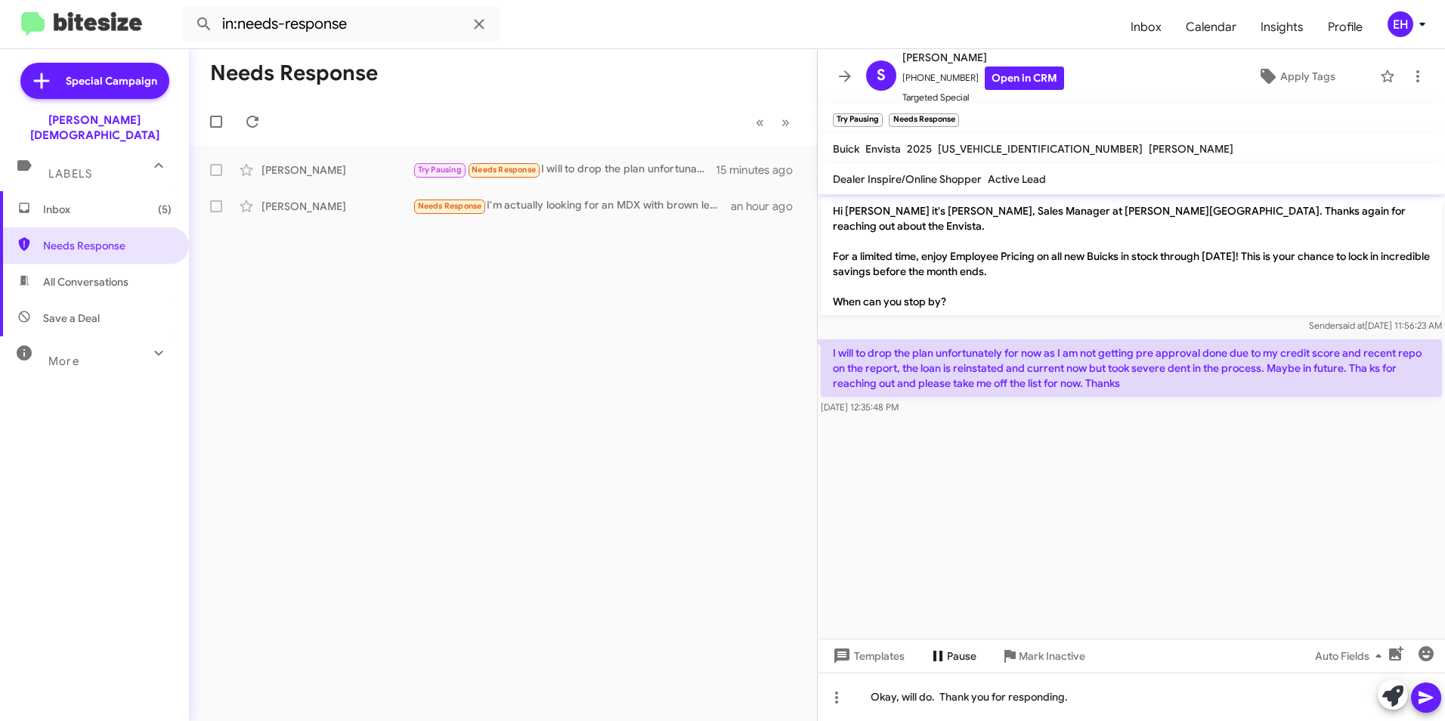
click at [952, 657] on span "Pause" at bounding box center [961, 655] width 29 height 27
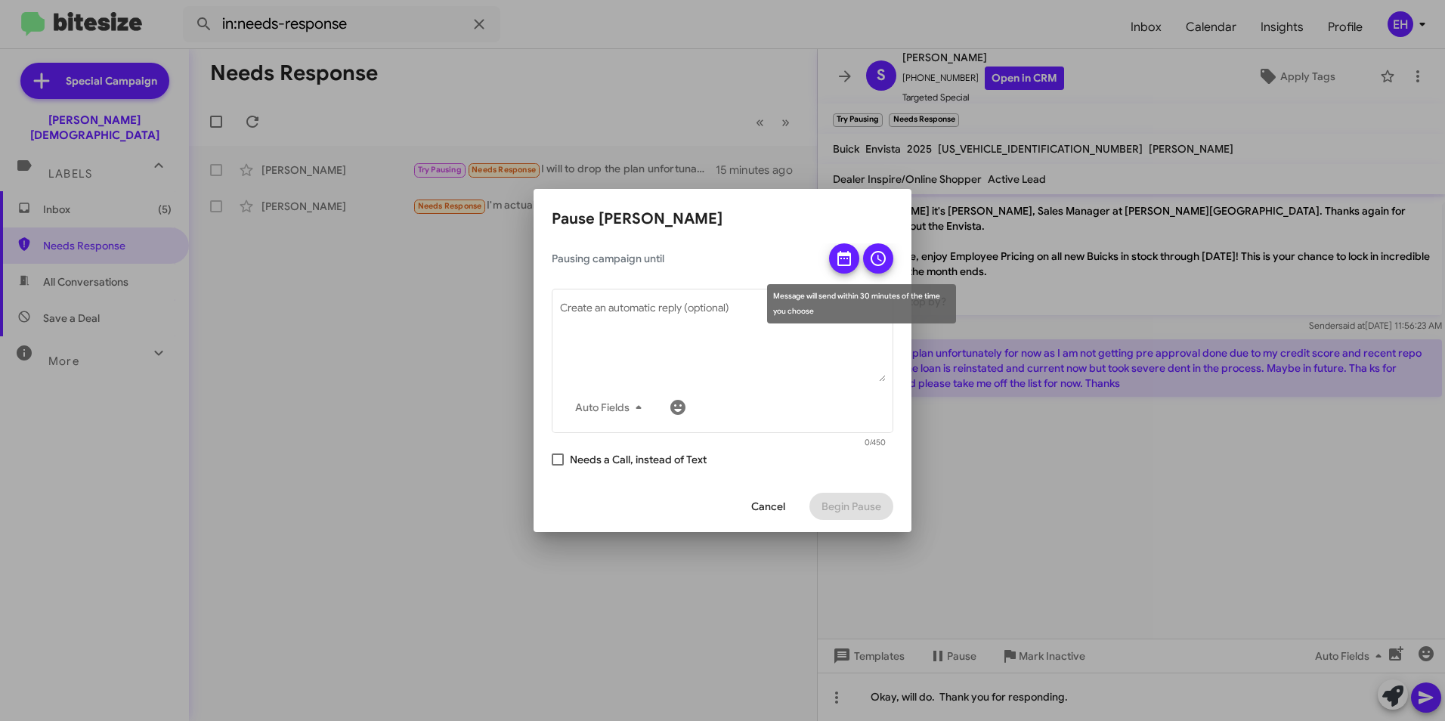
click at [847, 267] on icon at bounding box center [844, 258] width 18 height 18
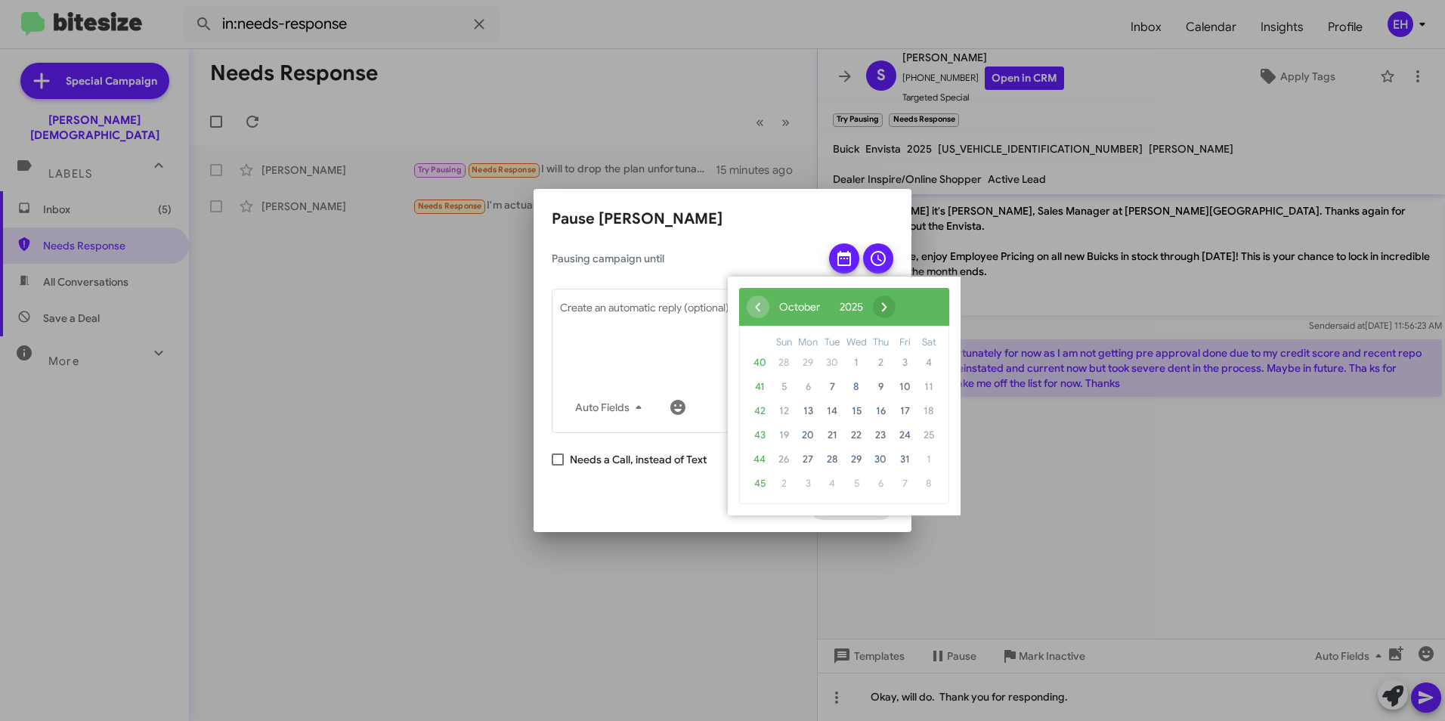
click at [895, 304] on span "›" at bounding box center [884, 306] width 23 height 23
click at [905, 304] on span "›" at bounding box center [893, 306] width 23 height 23
click at [905, 304] on span "›" at bounding box center [894, 306] width 23 height 23
click at [805, 388] on span "5" at bounding box center [808, 387] width 24 height 24
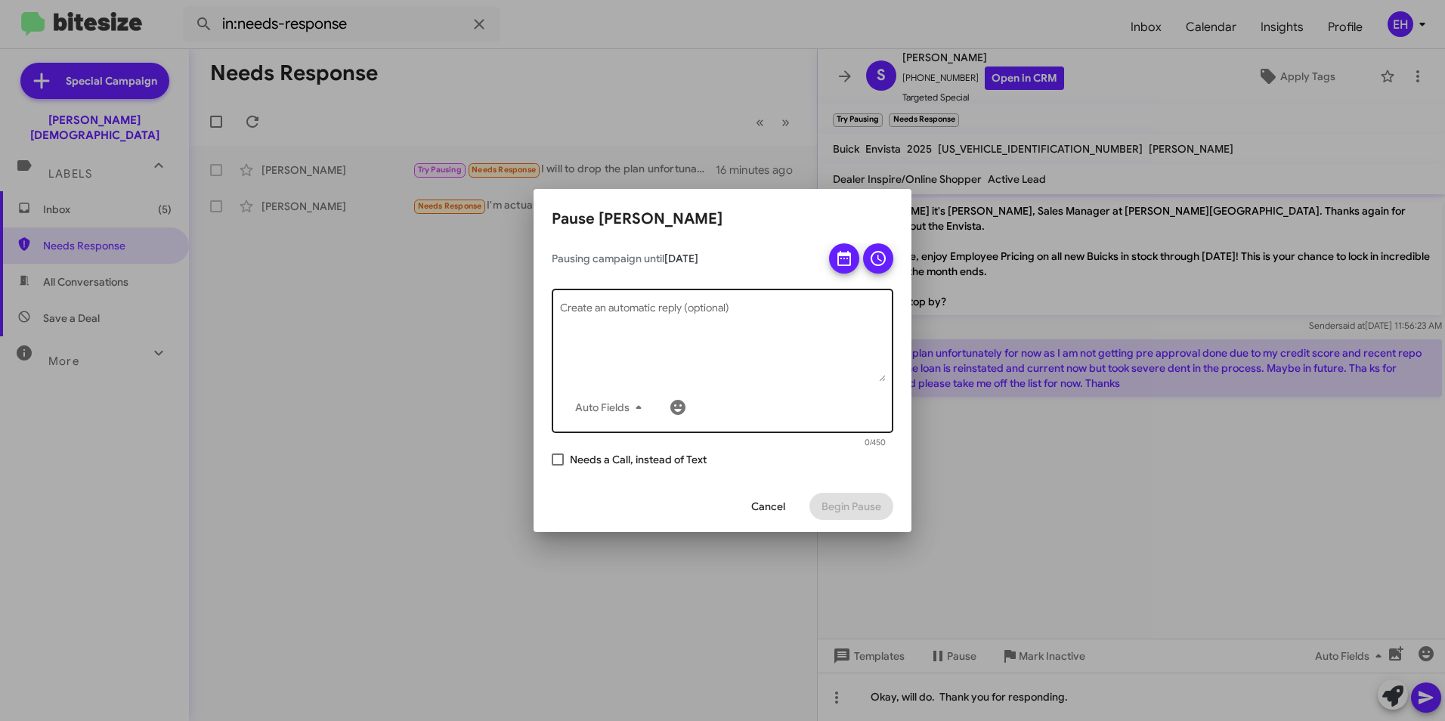
click at [788, 366] on textarea "Create an automatic reply (optional)" at bounding box center [723, 342] width 326 height 79
type textarea "Asked to be taken off the list for now."
click at [655, 482] on div "Cancel Begin Pause" at bounding box center [723, 506] width 342 height 51
click at [880, 452] on div "Pausing campaign until [DATE] Asked to be taken off the list for now. Auto Fiel…" at bounding box center [723, 355] width 342 height 224
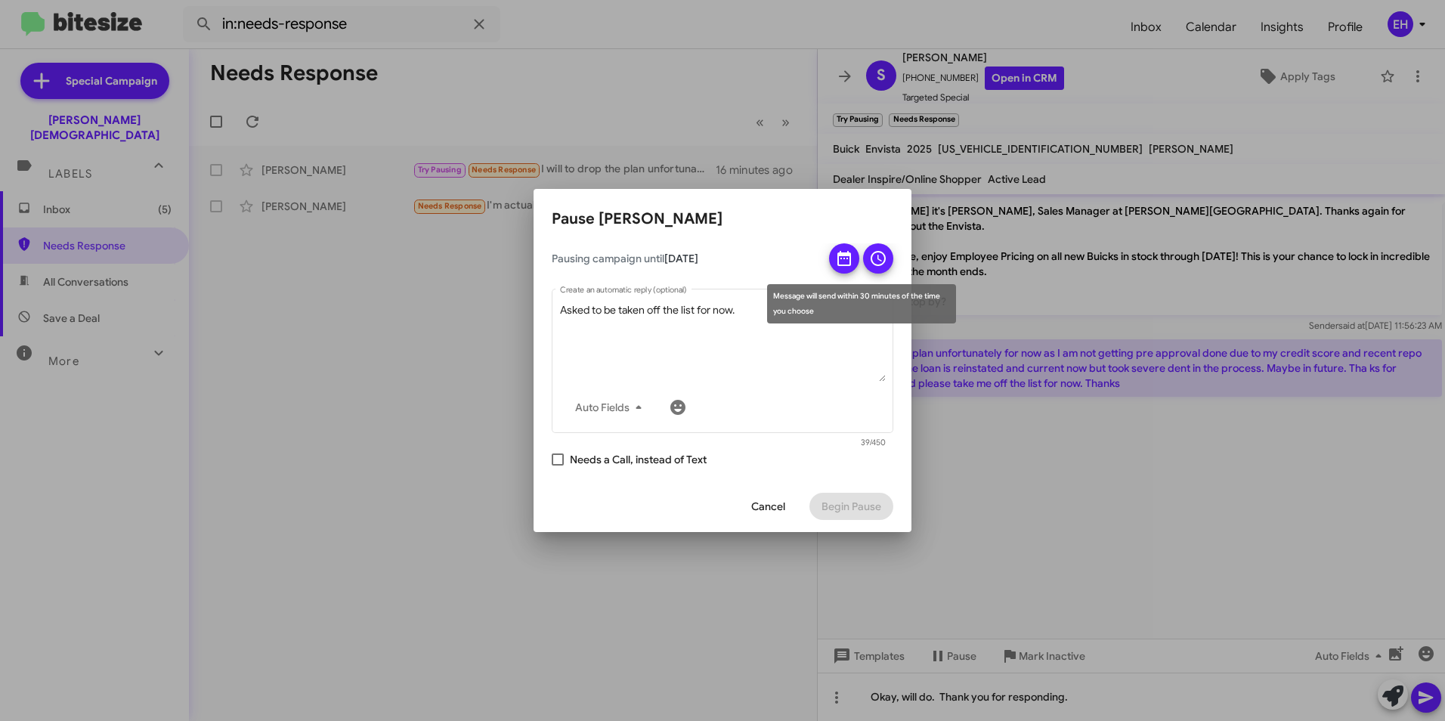
click at [874, 254] on icon at bounding box center [877, 258] width 15 height 15
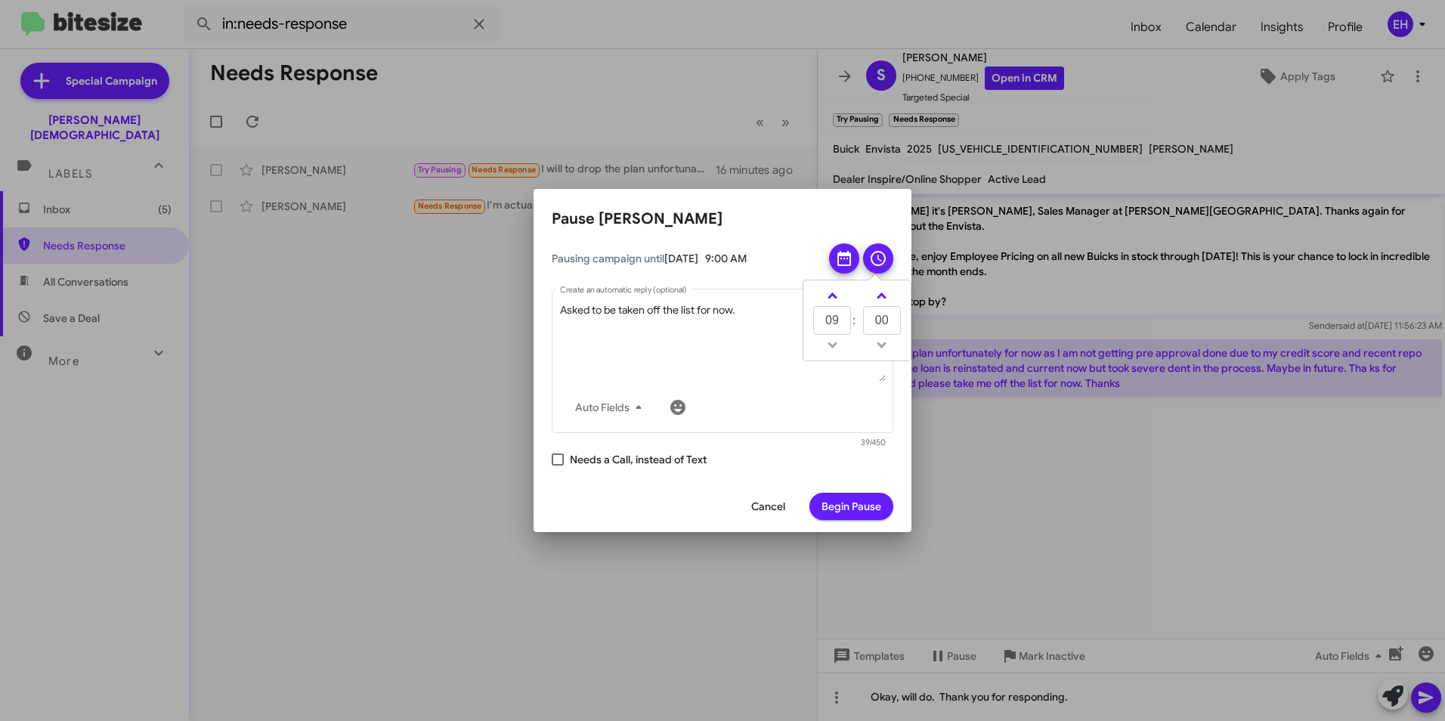
click at [847, 506] on span "Begin Pause" at bounding box center [851, 506] width 60 height 27
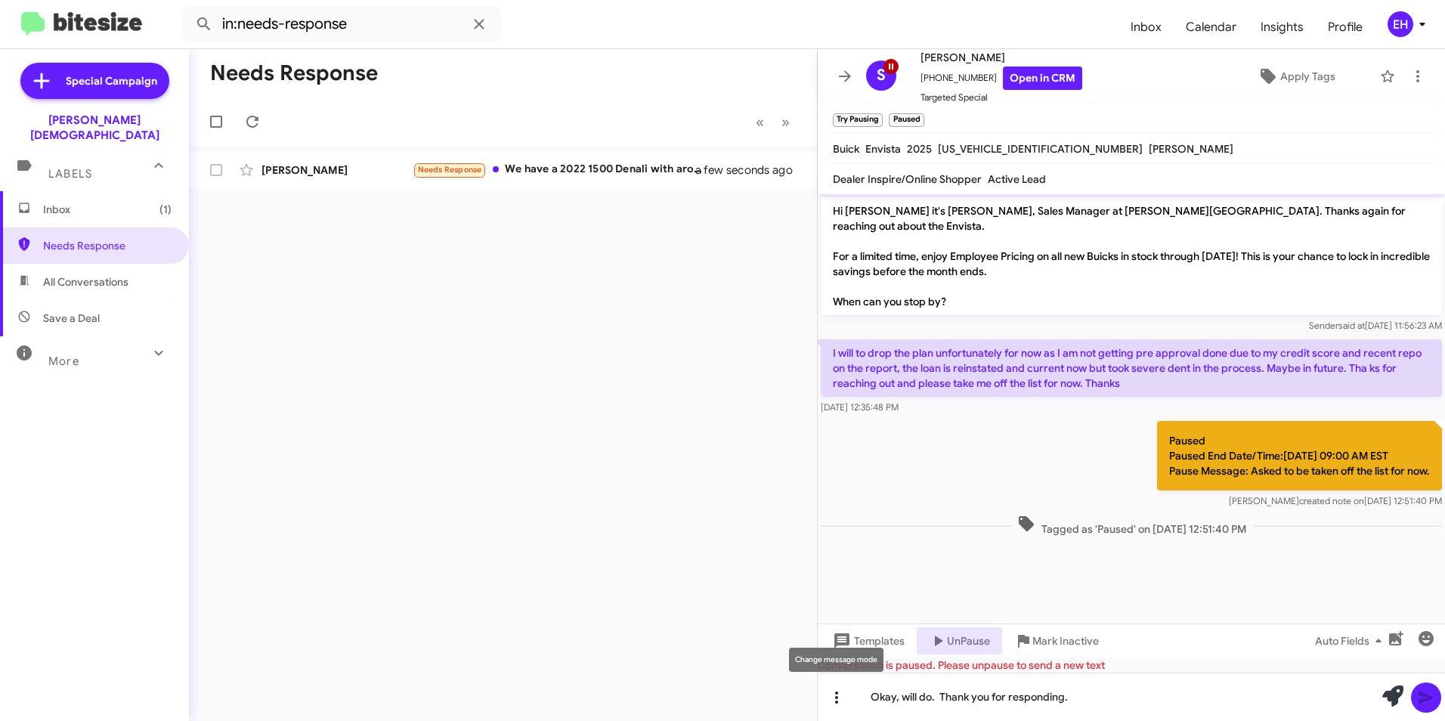
click at [838, 699] on icon at bounding box center [836, 697] width 18 height 18
click at [858, 666] on button "note" at bounding box center [868, 658] width 94 height 36
click at [833, 703] on icon at bounding box center [836, 697] width 18 height 18
click at [845, 630] on mat-icon at bounding box center [842, 622] width 18 height 18
click at [959, 648] on span "UnPause" at bounding box center [968, 640] width 43 height 27
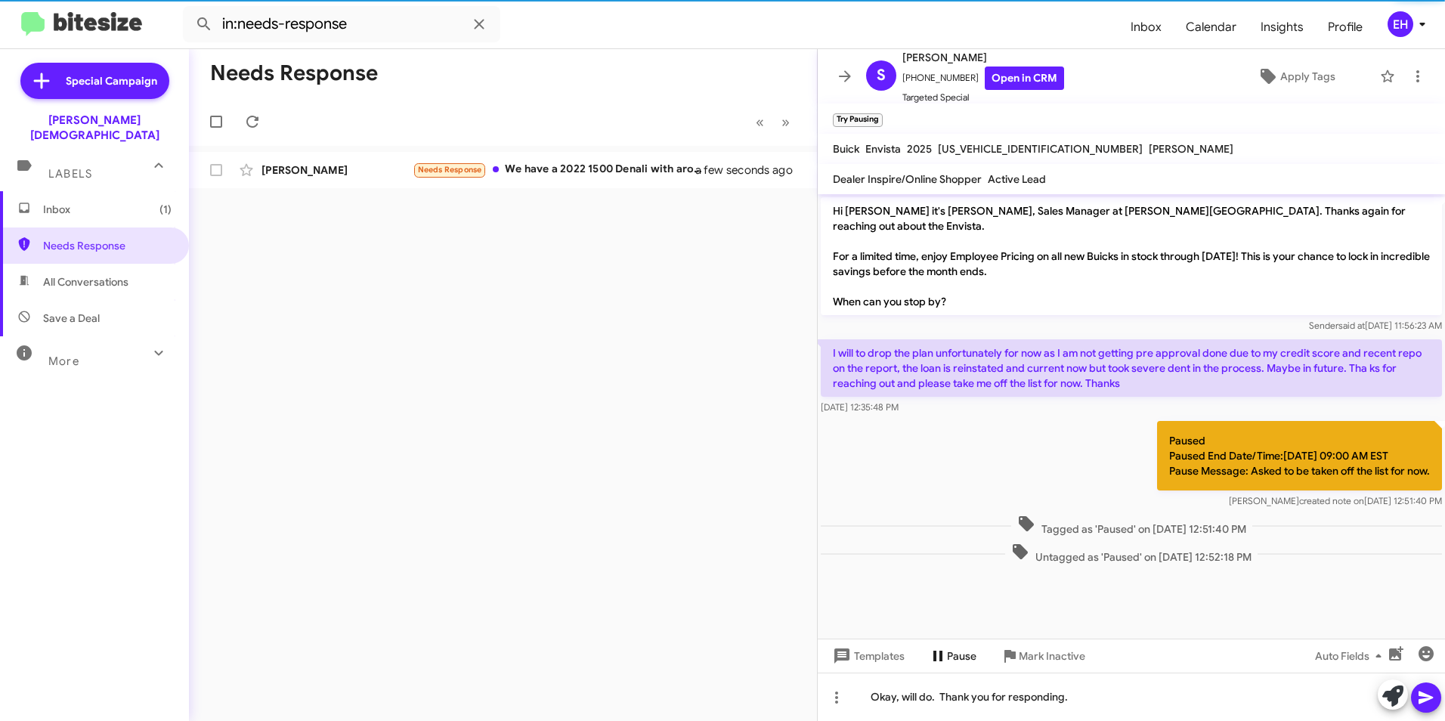
click at [1425, 710] on span at bounding box center [1426, 697] width 18 height 30
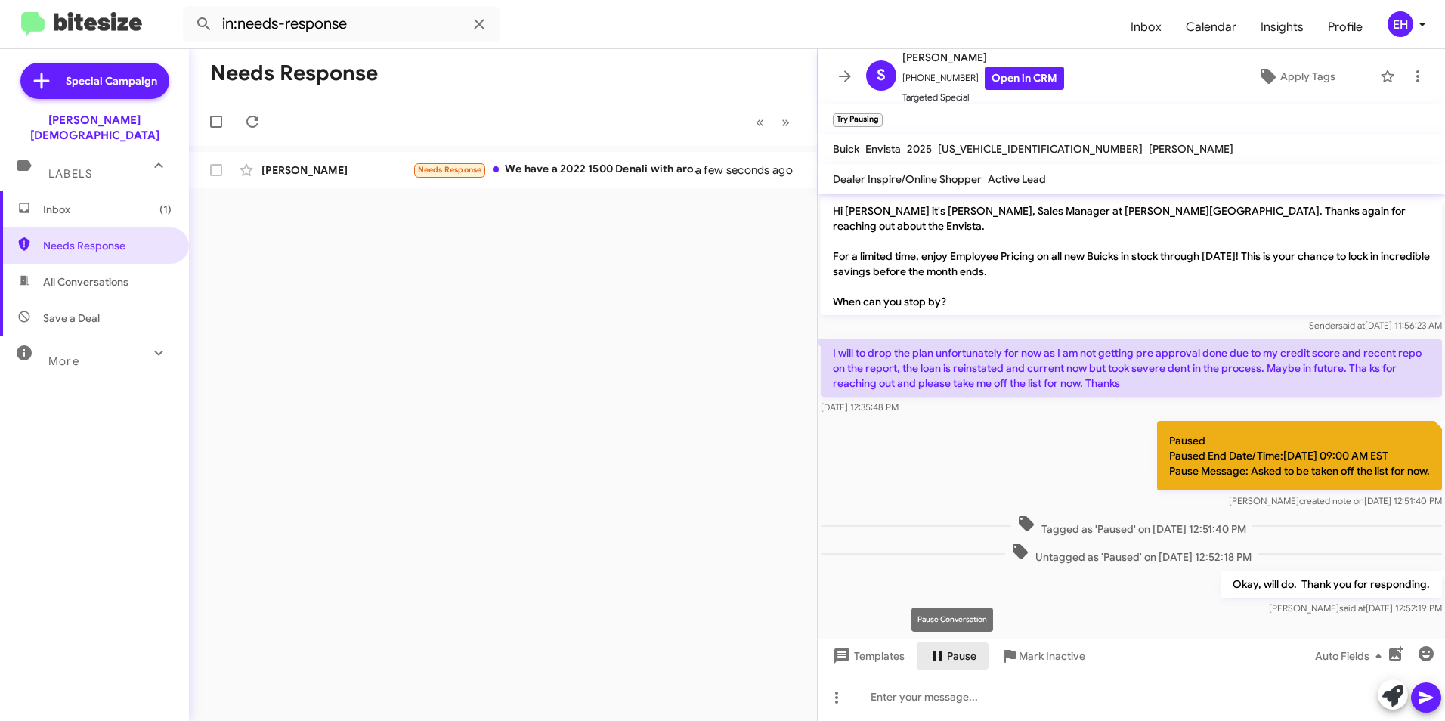
click at [965, 661] on span "Pause" at bounding box center [961, 655] width 29 height 27
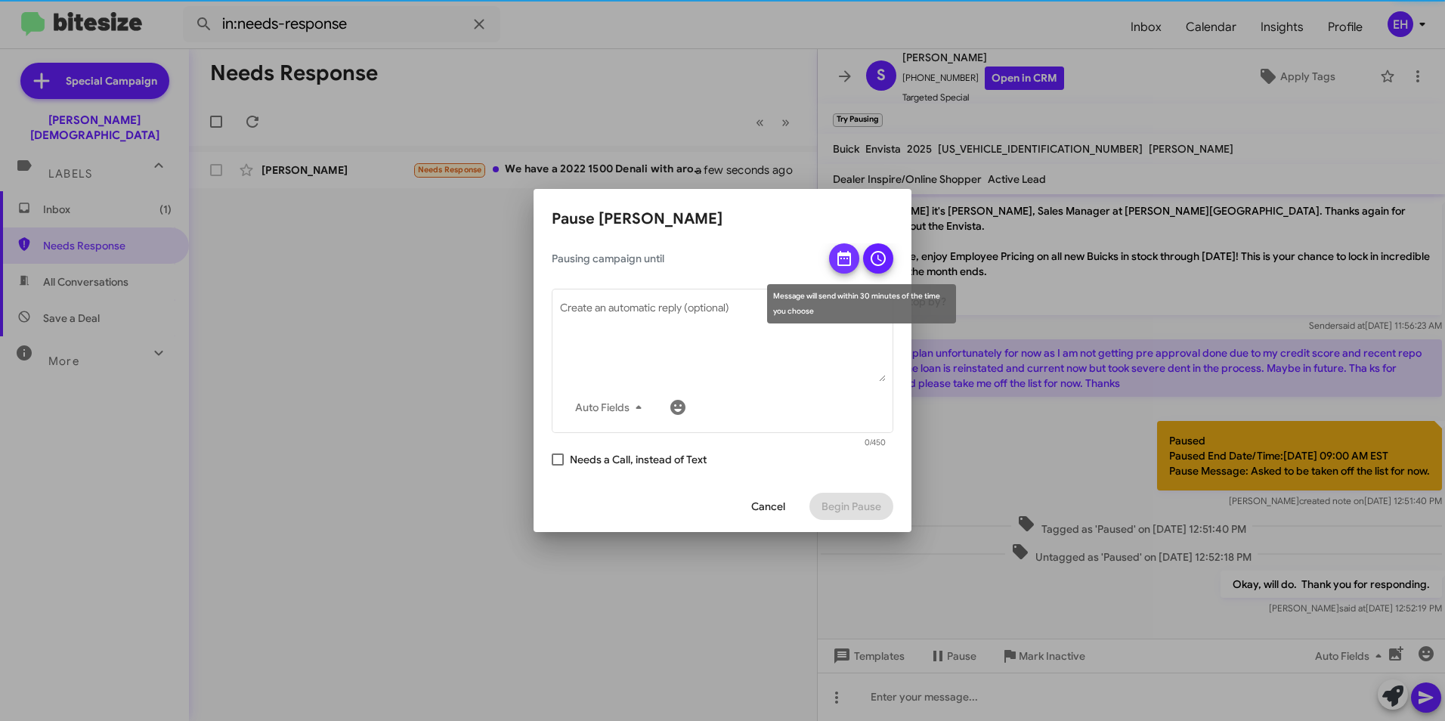
click at [846, 249] on icon at bounding box center [844, 258] width 18 height 18
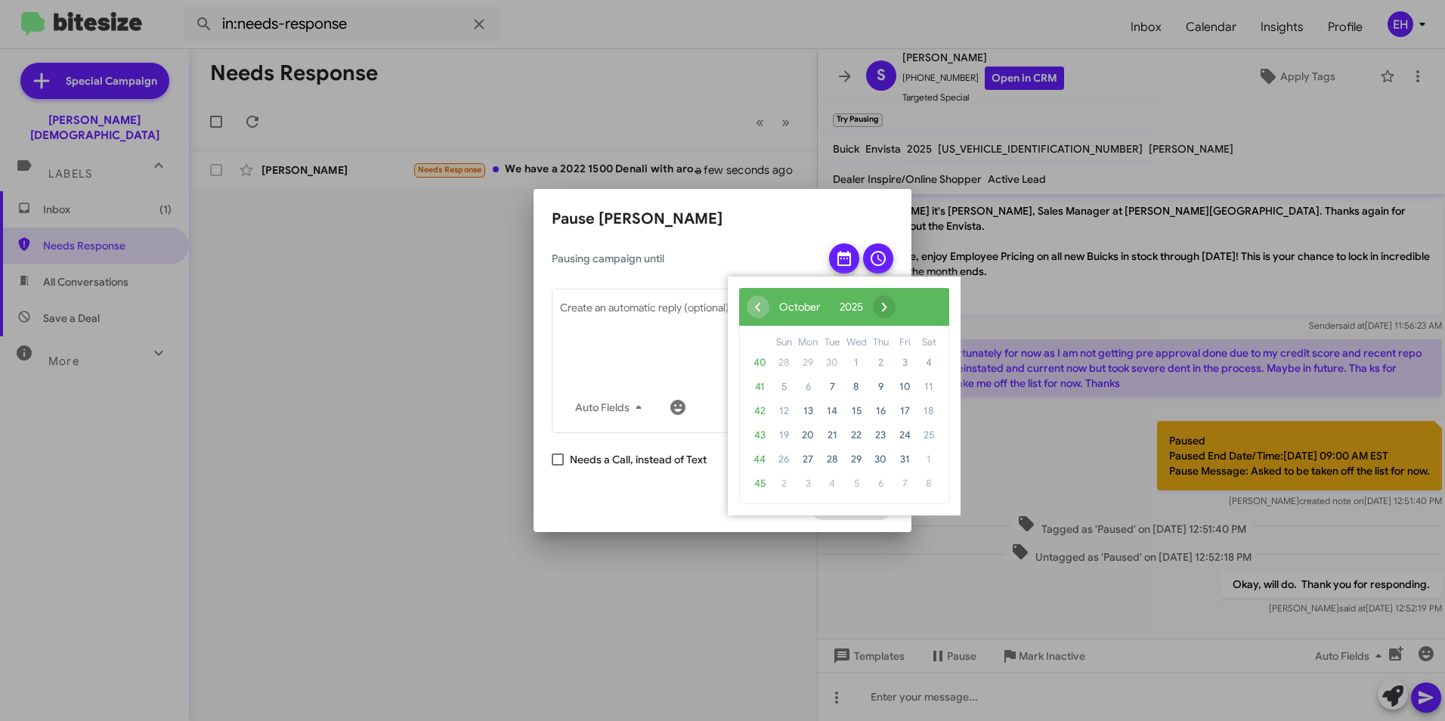
click at [895, 307] on span "›" at bounding box center [884, 306] width 23 height 23
click at [905, 307] on span "›" at bounding box center [894, 306] width 23 height 23
click at [805, 388] on span "5" at bounding box center [808, 387] width 24 height 24
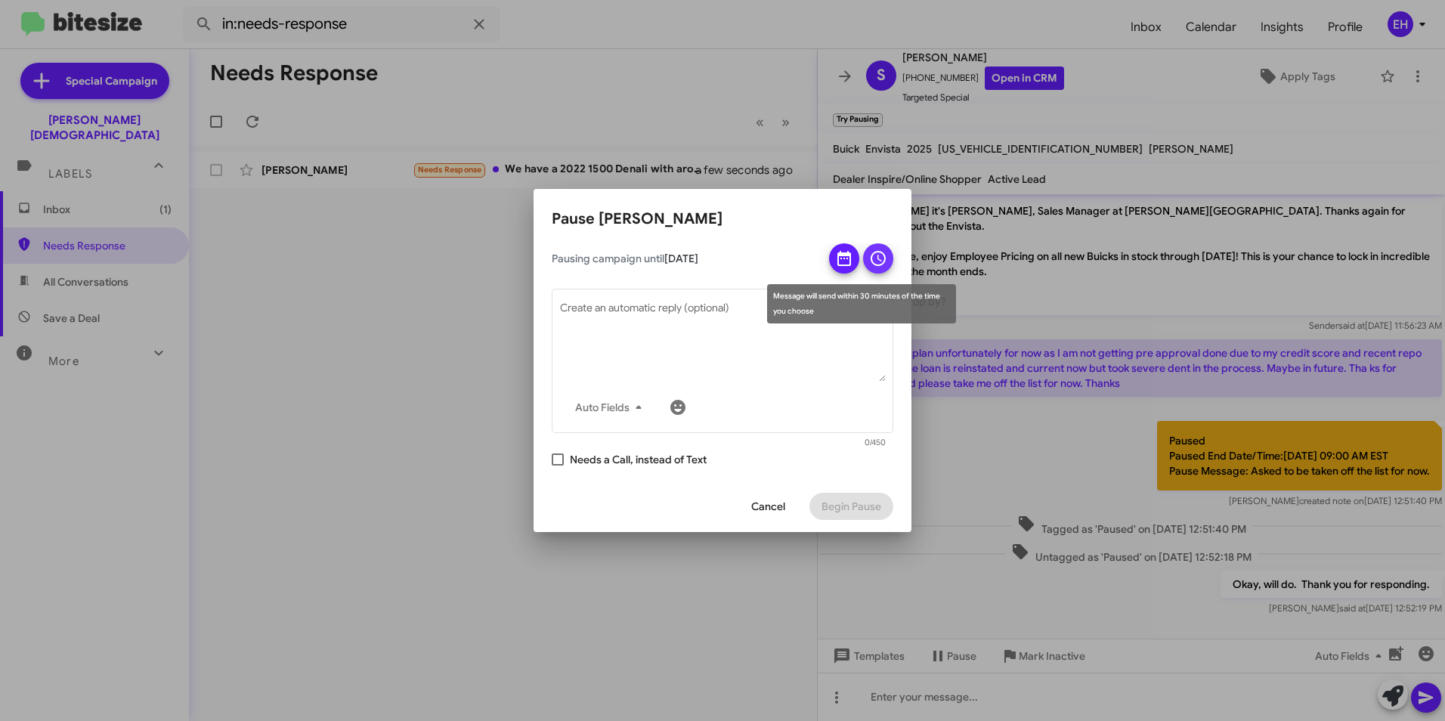
click at [872, 257] on icon at bounding box center [877, 258] width 15 height 15
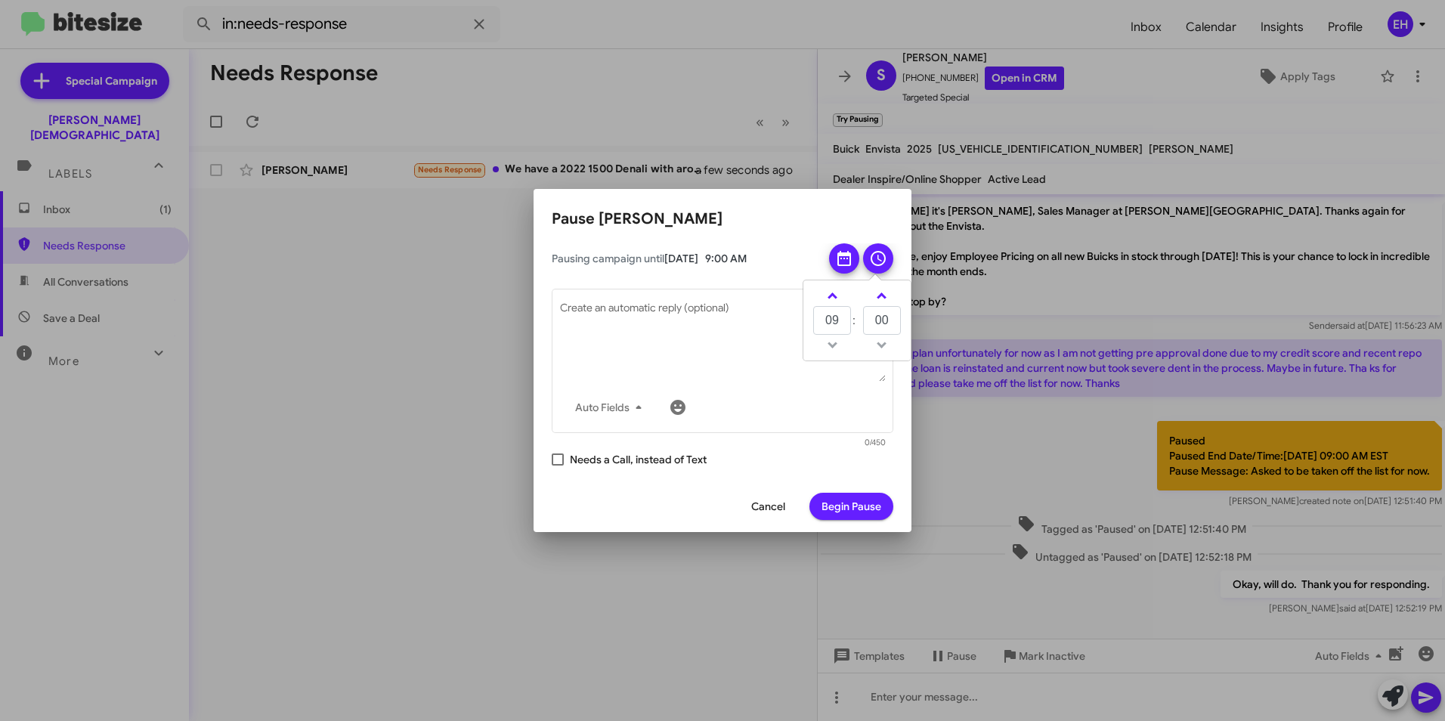
click at [860, 502] on span "Begin Pause" at bounding box center [851, 506] width 60 height 27
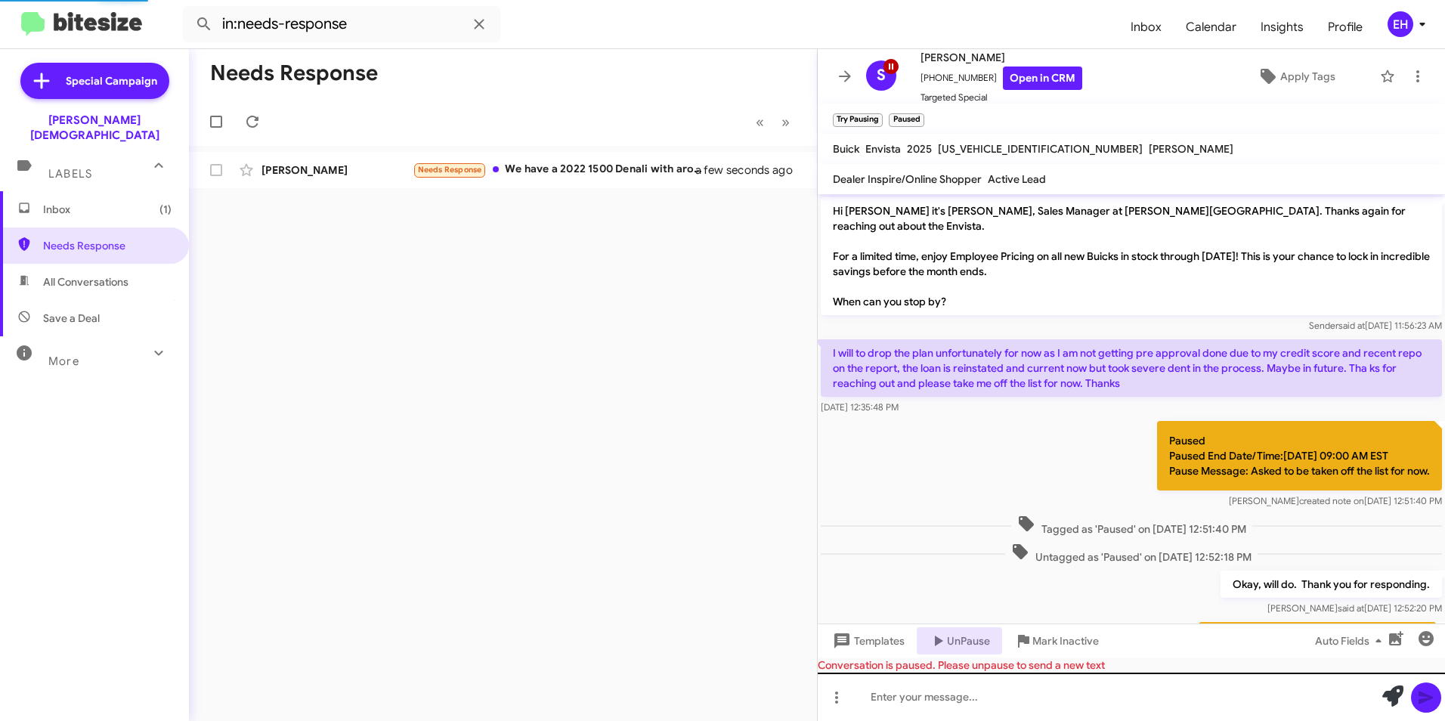
scroll to position [132, 0]
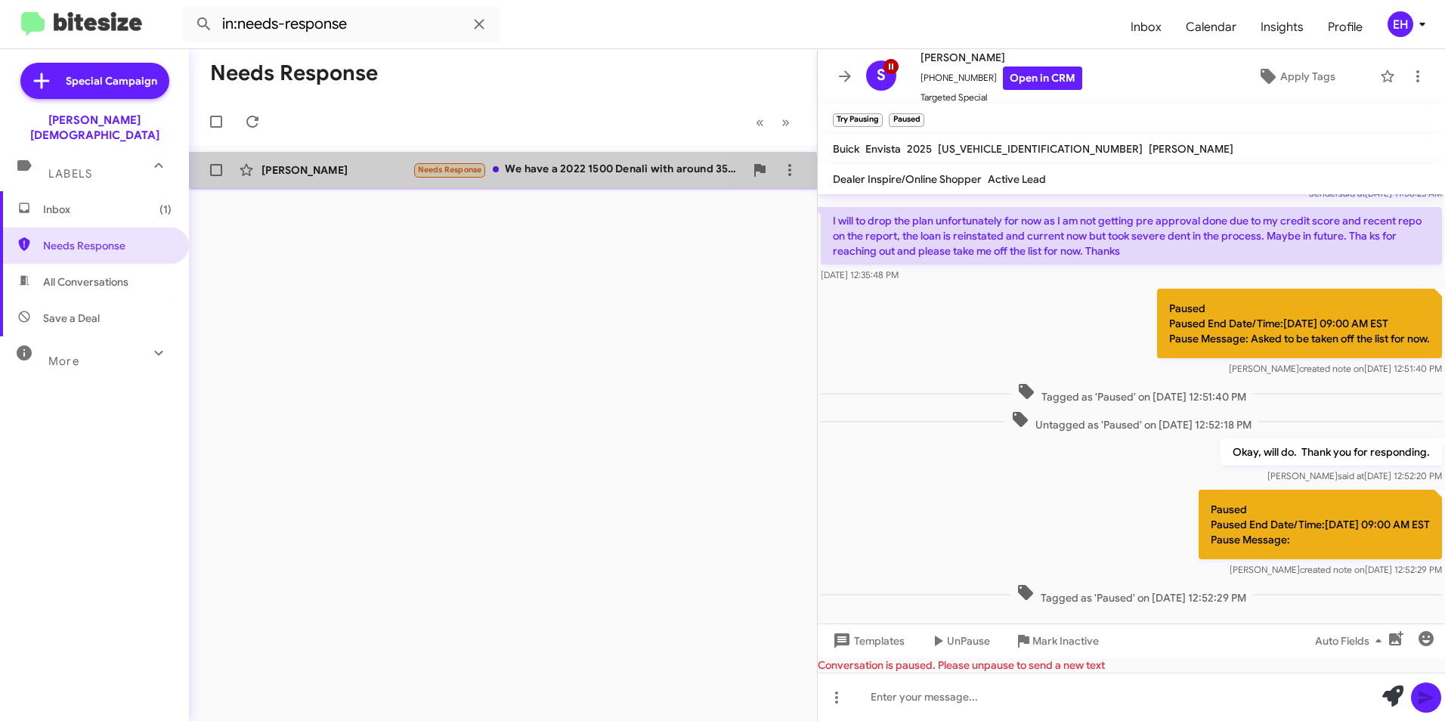
click at [388, 182] on div "[PERSON_NAME] Needs Response We have a 2022 1500 Denali with around 35k miles o…" at bounding box center [503, 170] width 604 height 30
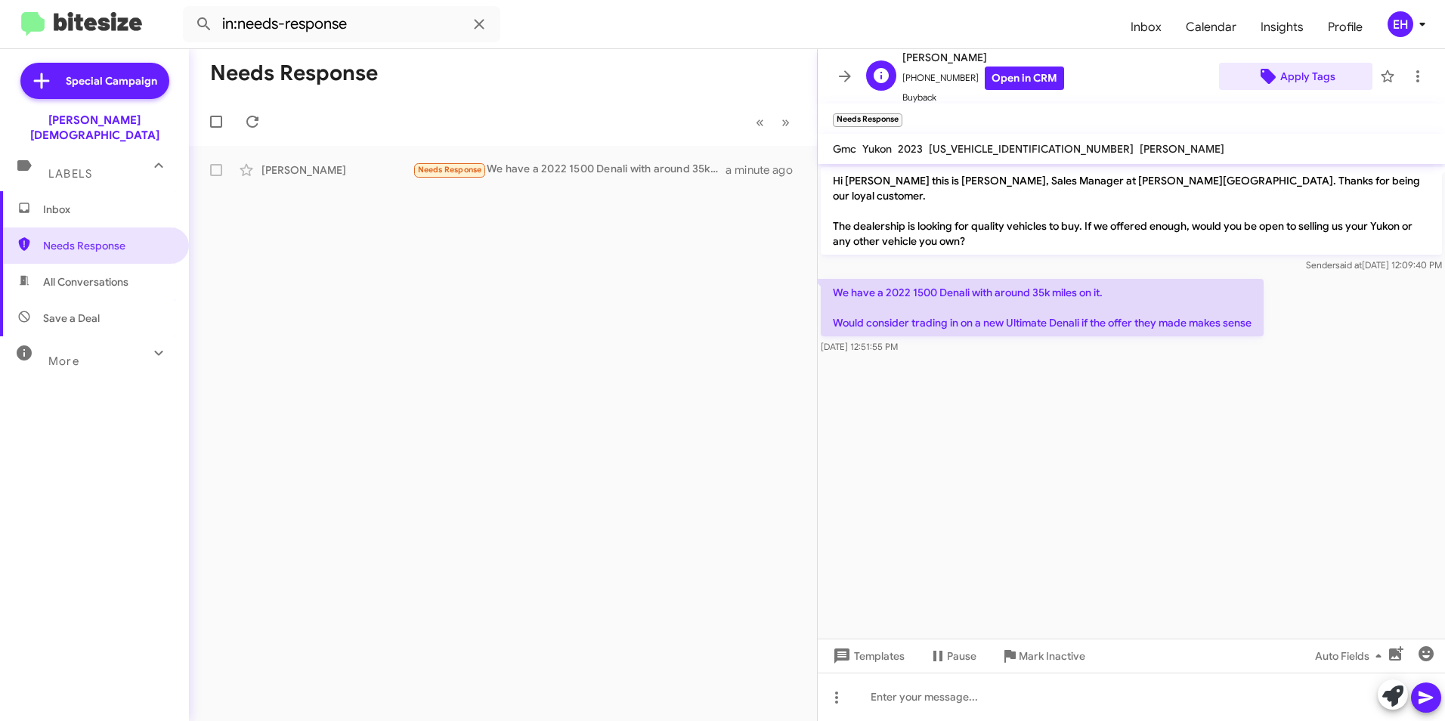
click at [1289, 72] on span "Apply Tags" at bounding box center [1307, 76] width 55 height 27
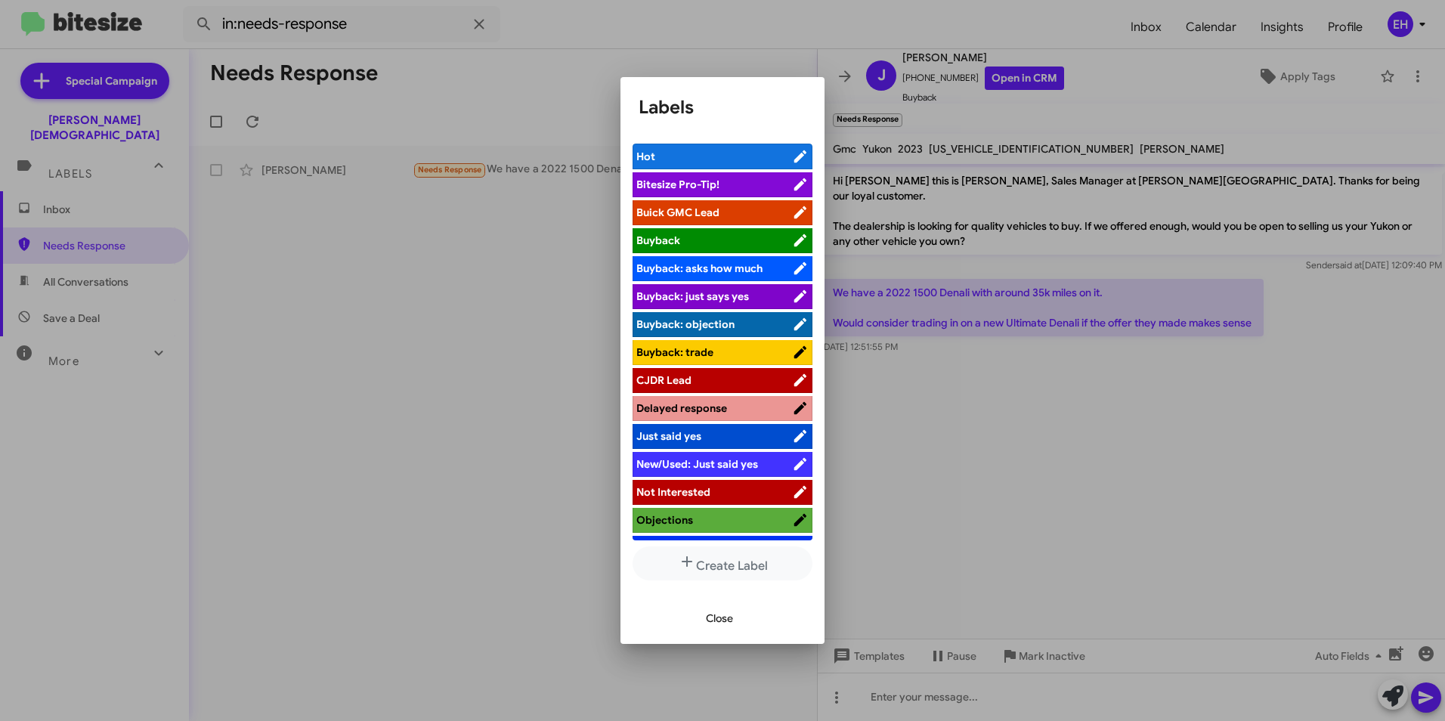
click at [645, 209] on span "Buick GMC Lead" at bounding box center [677, 213] width 83 height 14
click at [722, 622] on span "Close" at bounding box center [719, 618] width 27 height 27
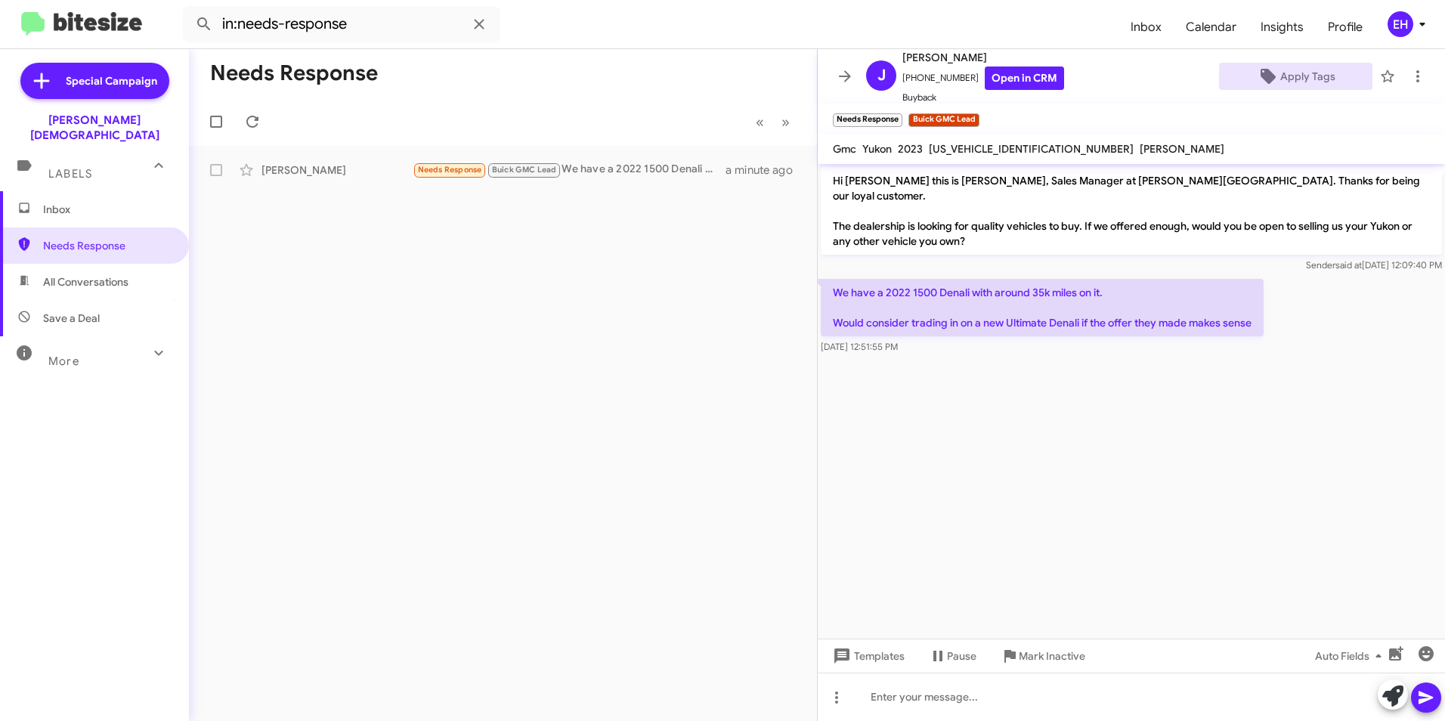
click at [73, 202] on span "Inbox" at bounding box center [107, 209] width 128 height 15
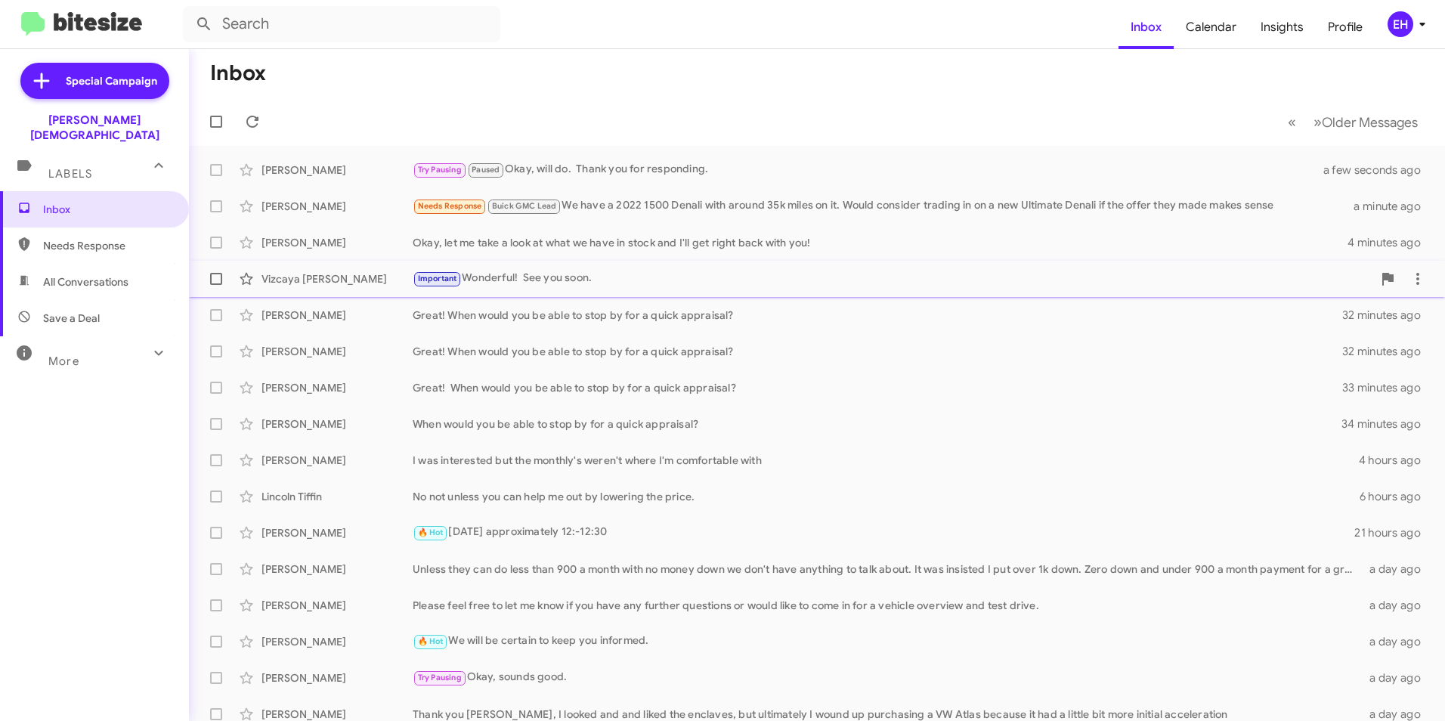
click at [447, 280] on span "Important" at bounding box center [437, 279] width 39 height 10
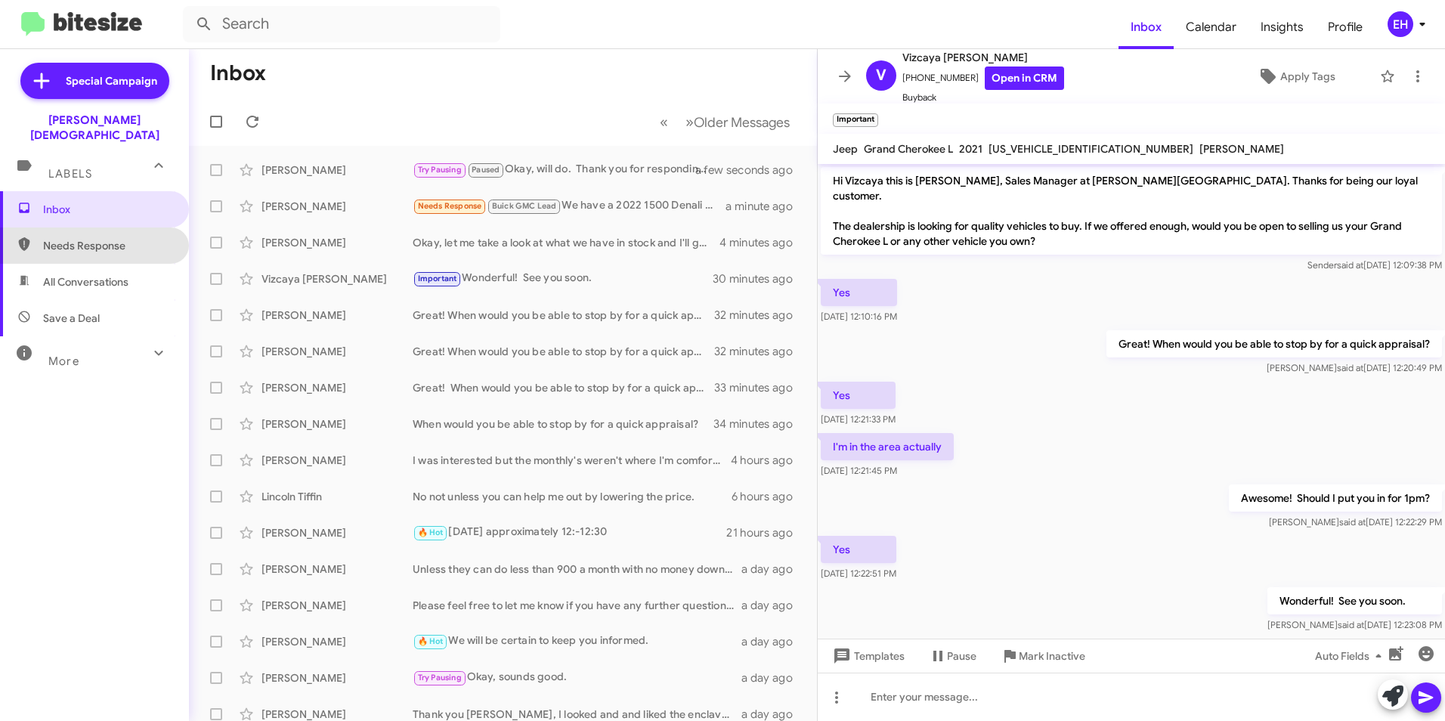
click at [116, 238] on span "Needs Response" at bounding box center [107, 245] width 128 height 15
type input "in:needs-response"
